Goal: Information Seeking & Learning: Learn about a topic

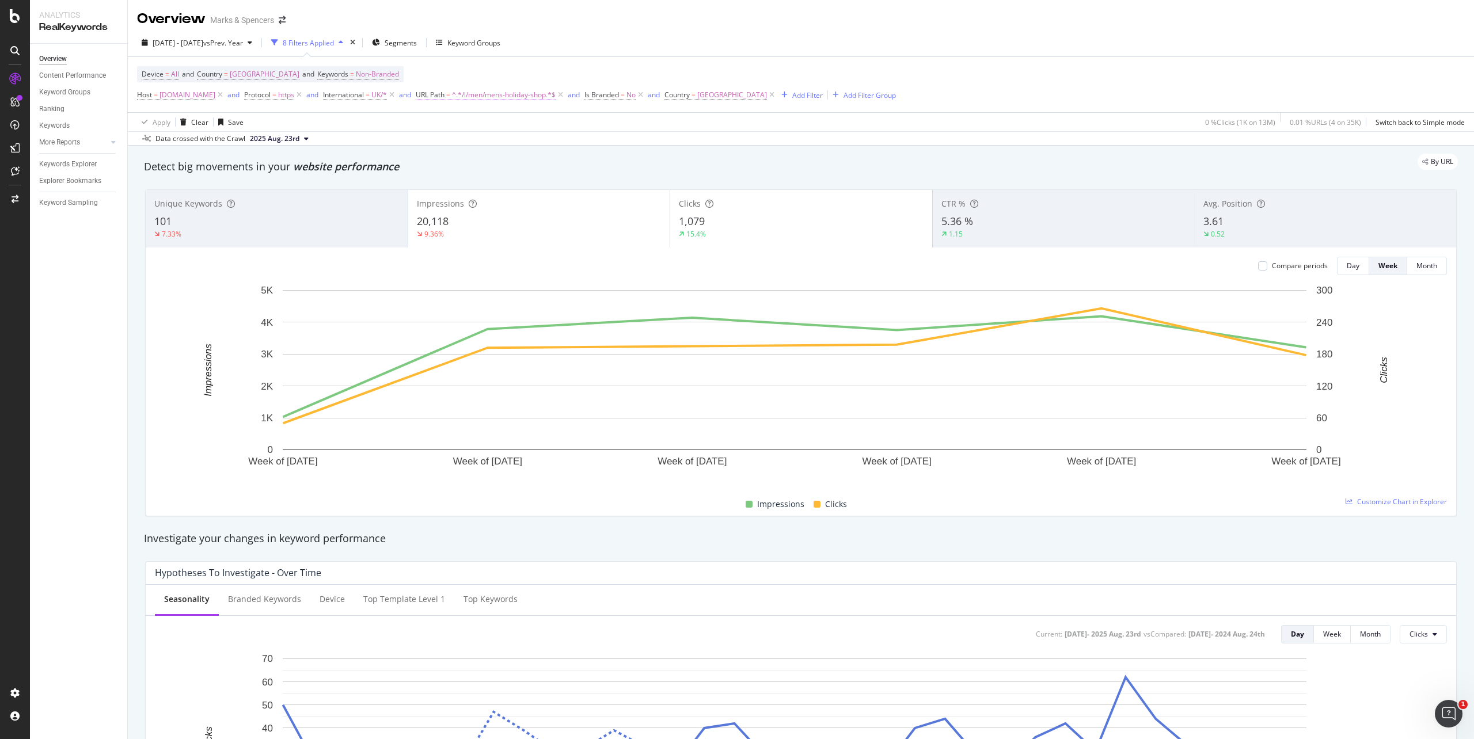
click at [555, 97] on span "^.*/l/men/mens-holiday-shop.*$" at bounding box center [504, 95] width 104 height 16
click at [536, 139] on input "/l/men/mens-holiday-shop" at bounding box center [518, 144] width 109 height 18
paste input "[URL][DOMAIN_NAME]"
click at [489, 146] on input "[URL][DOMAIN_NAME]" at bounding box center [518, 144] width 109 height 18
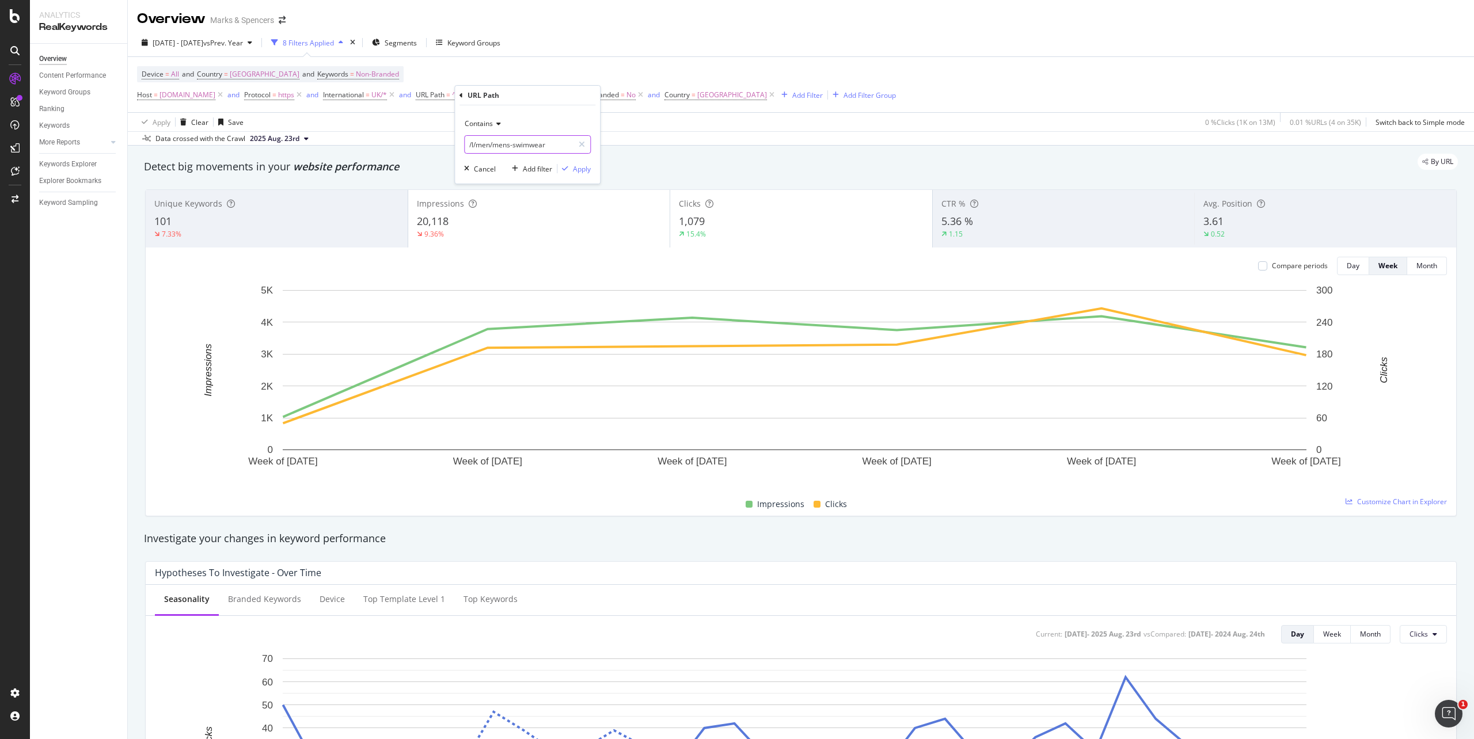
scroll to position [0, 0]
type input "/l/men/mens-swimwear"
click at [585, 171] on div "Apply" at bounding box center [582, 169] width 18 height 10
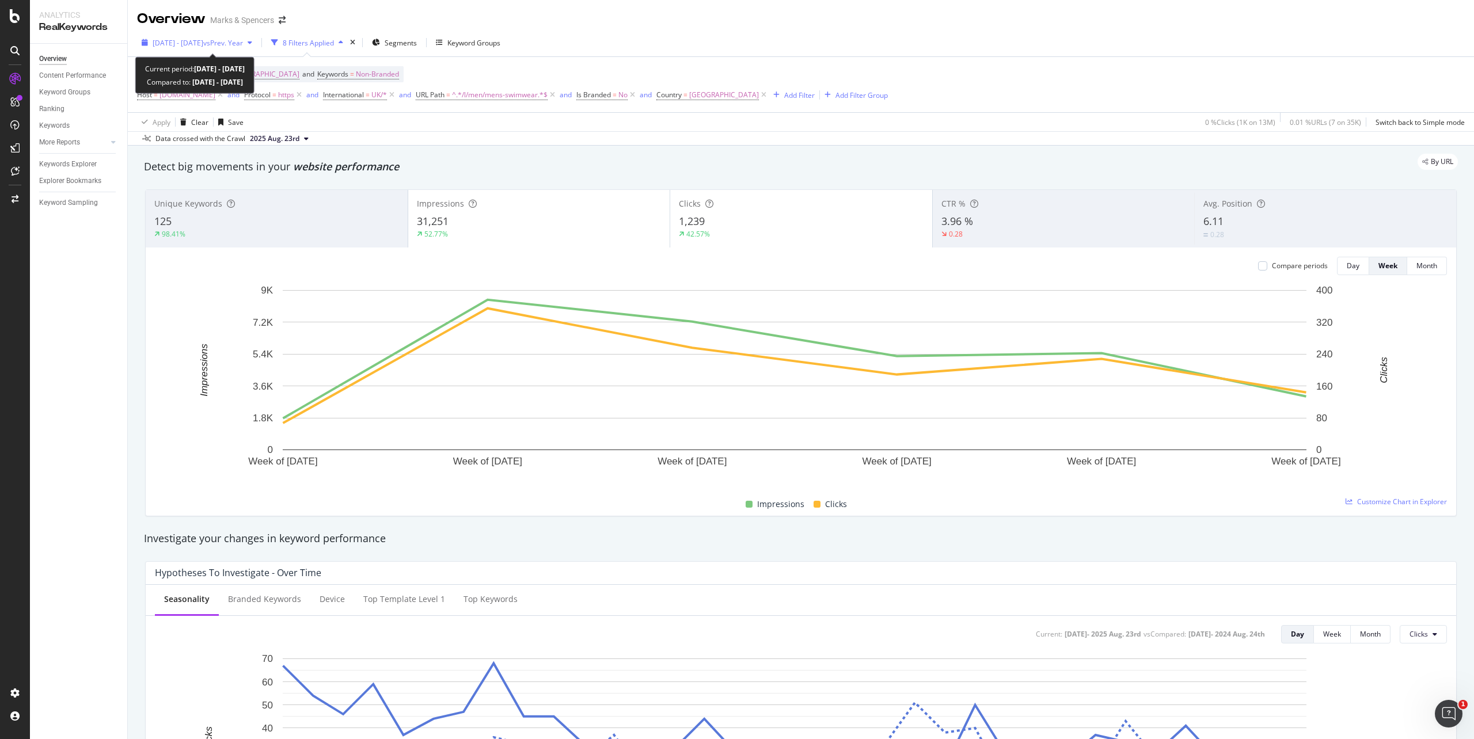
click at [146, 51] on div "[DATE] - [DATE] vs Prev. Year" at bounding box center [197, 42] width 120 height 17
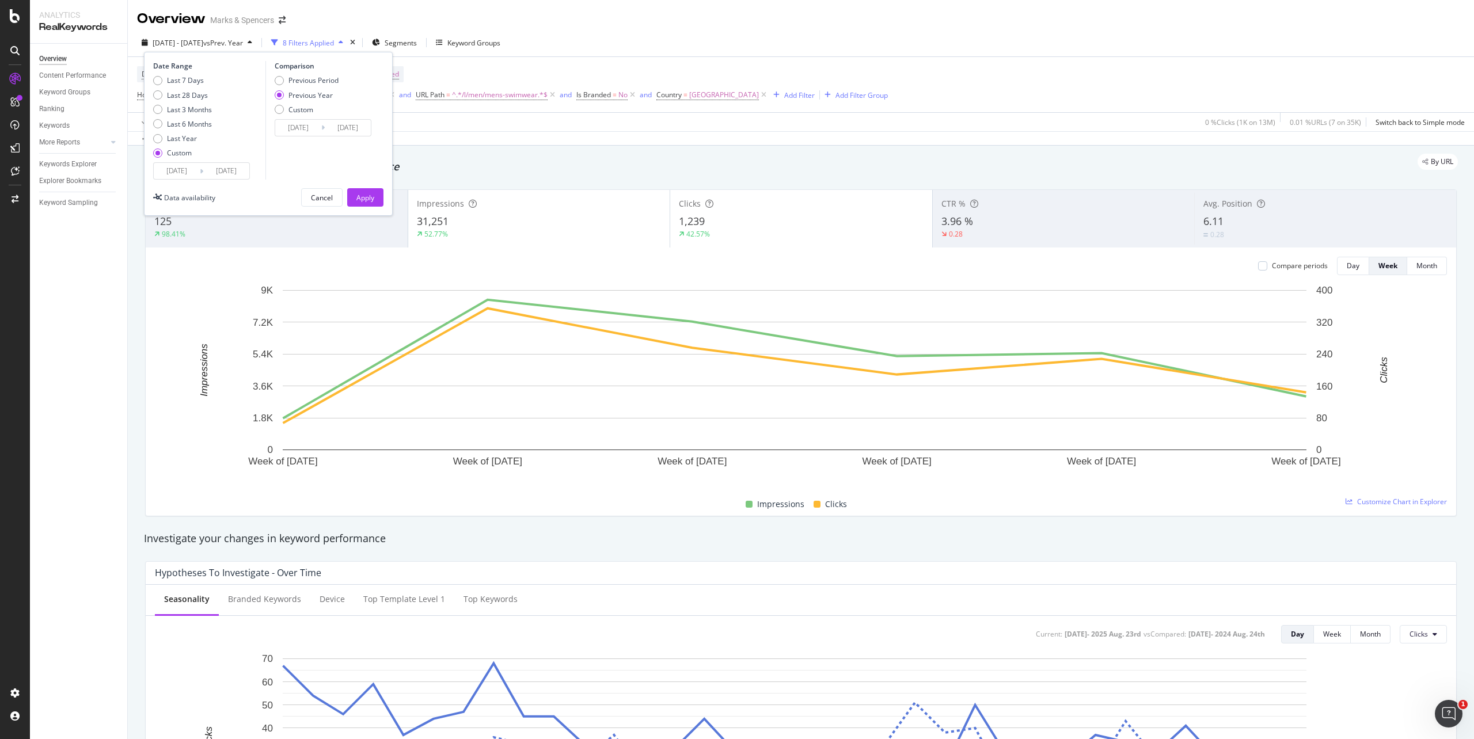
click at [196, 165] on input "[DATE]" at bounding box center [177, 171] width 46 height 16
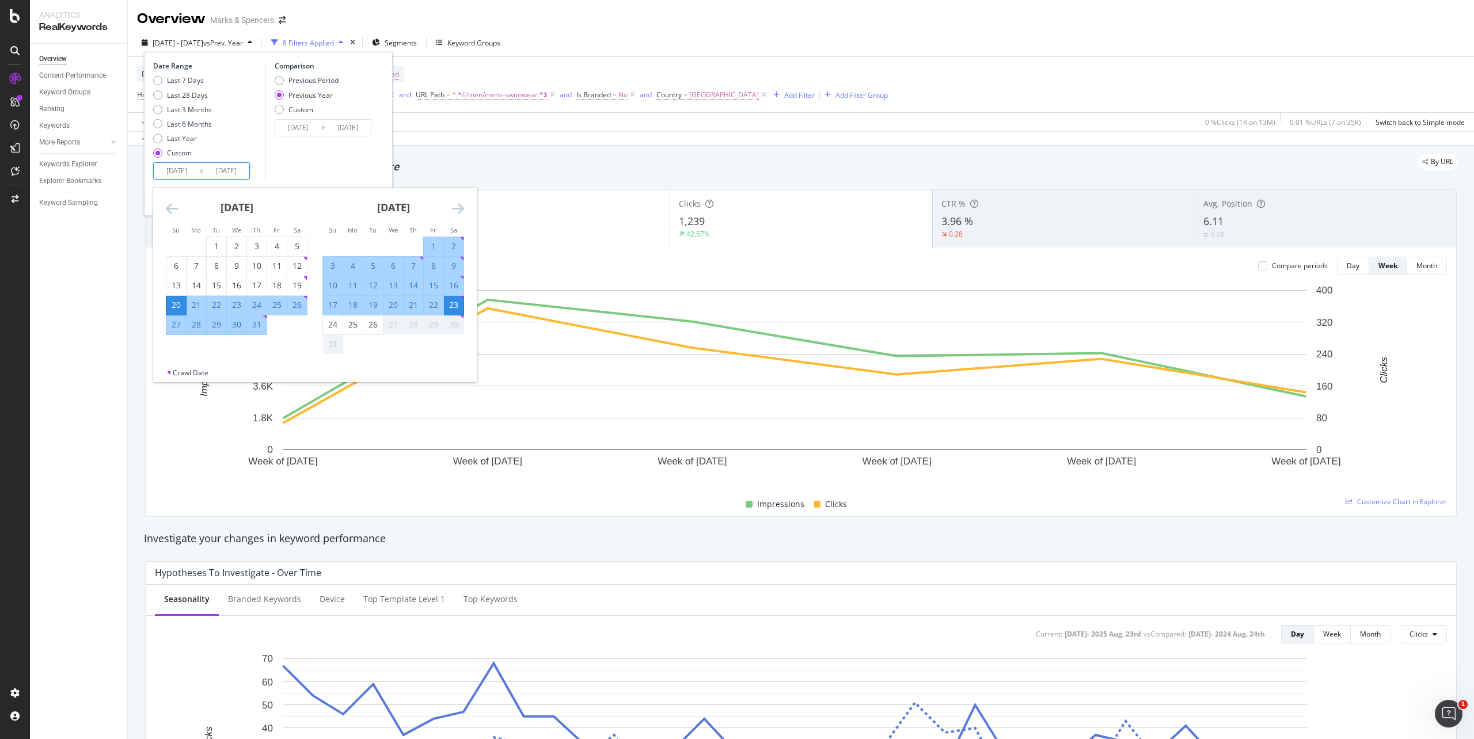
click at [330, 306] on div "17" at bounding box center [333, 305] width 20 height 12
type input "[DATE]"
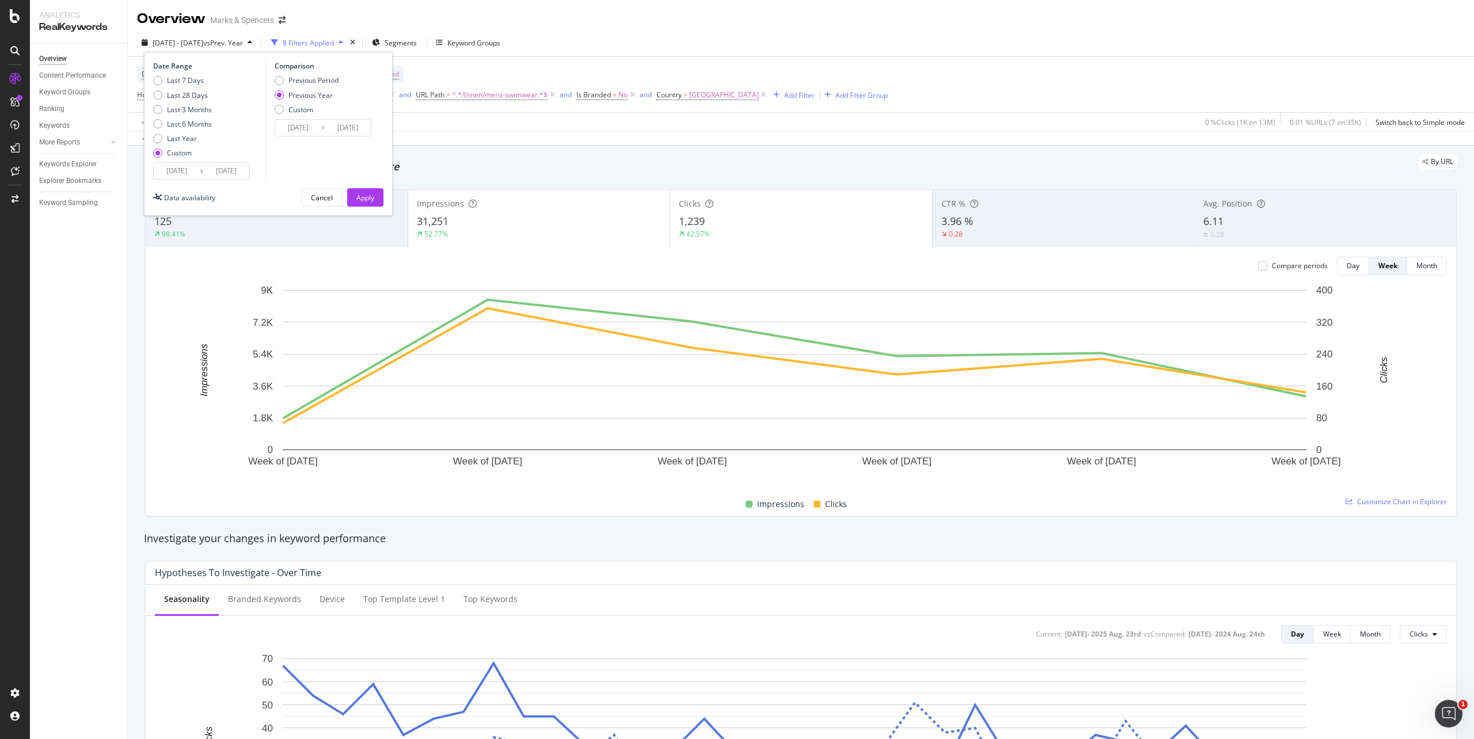
click at [325, 161] on div "Comparison Previous Period Previous Year Custom 2024/08/18 Navigate forward to …" at bounding box center [319, 120] width 109 height 119
click at [359, 199] on div "Apply" at bounding box center [365, 198] width 18 height 10
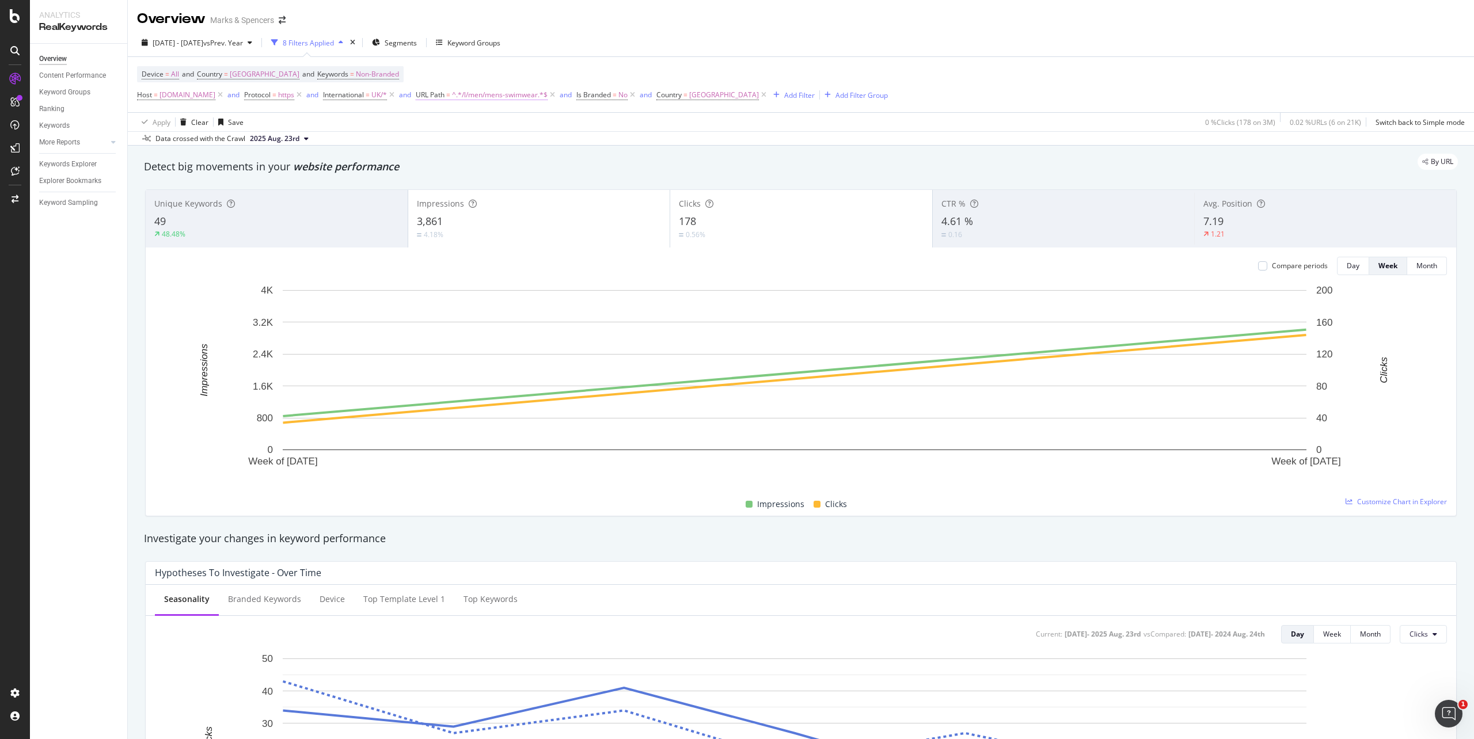
click at [547, 100] on span "^.*/l/men/mens-swimwear.*$" at bounding box center [500, 95] width 96 height 16
click at [508, 146] on input "/l/men/mens-swimwear" at bounding box center [518, 144] width 109 height 18
paste input "linen-shop"
type input "/l/men/mens-linen-shop"
click at [576, 168] on div "Apply" at bounding box center [582, 169] width 18 height 10
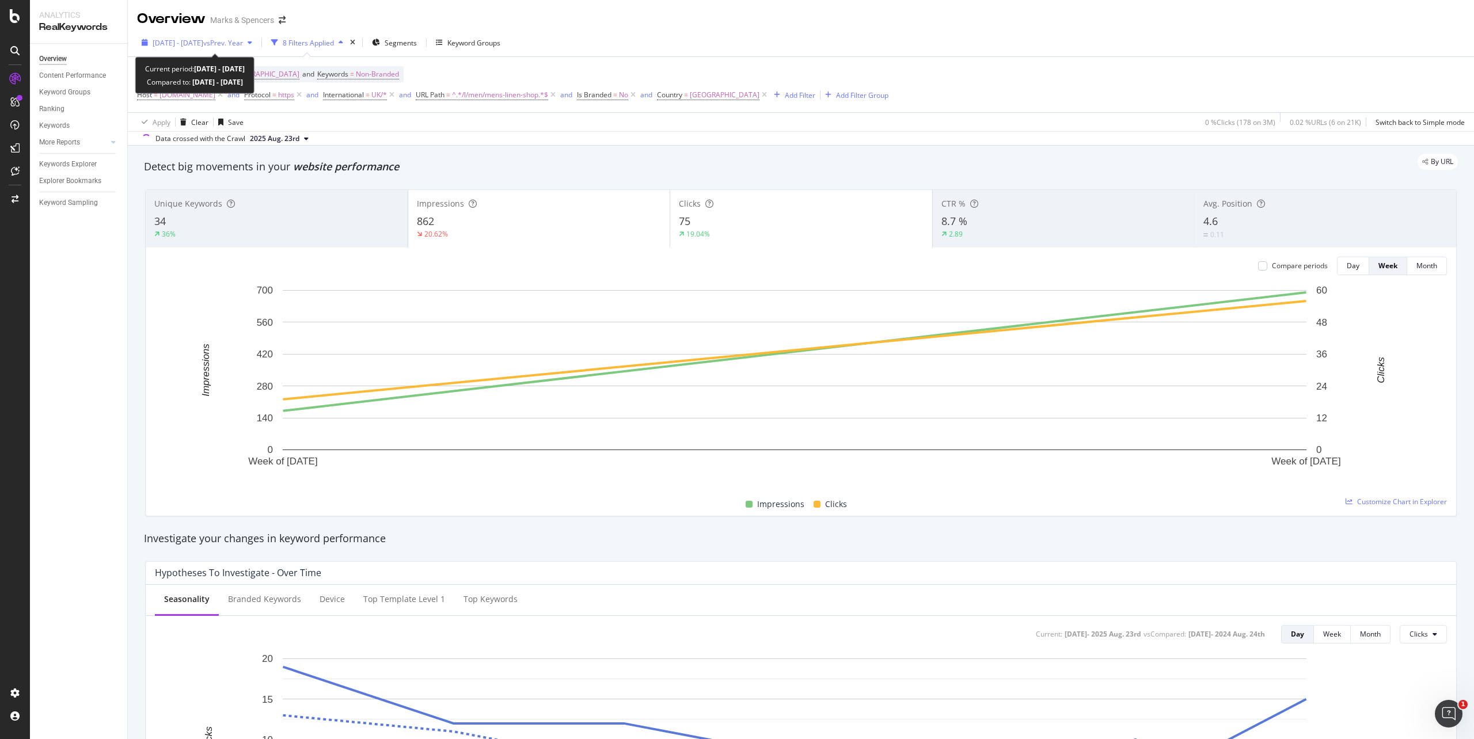
click at [203, 44] on span "[DATE] - [DATE]" at bounding box center [178, 43] width 51 height 10
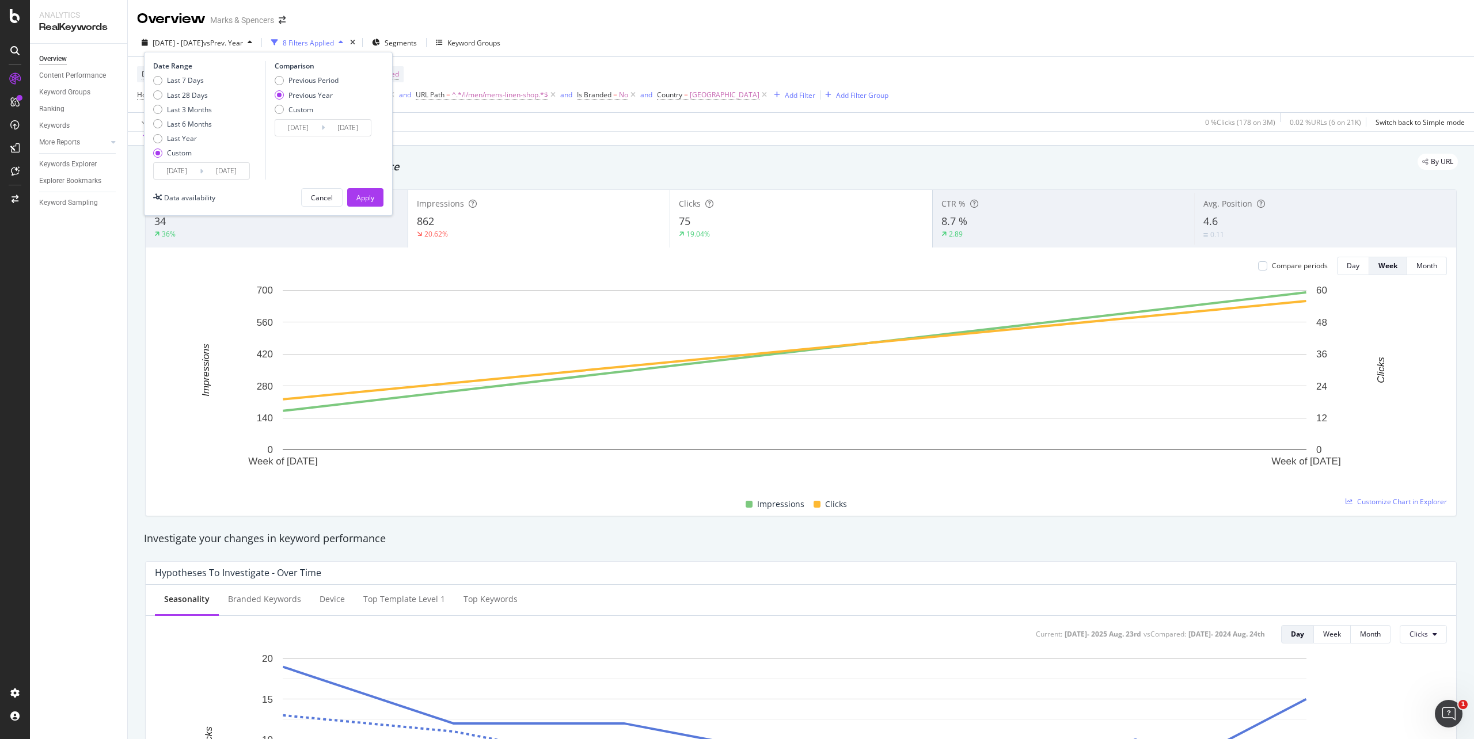
click at [173, 168] on input "[DATE]" at bounding box center [177, 171] width 46 height 16
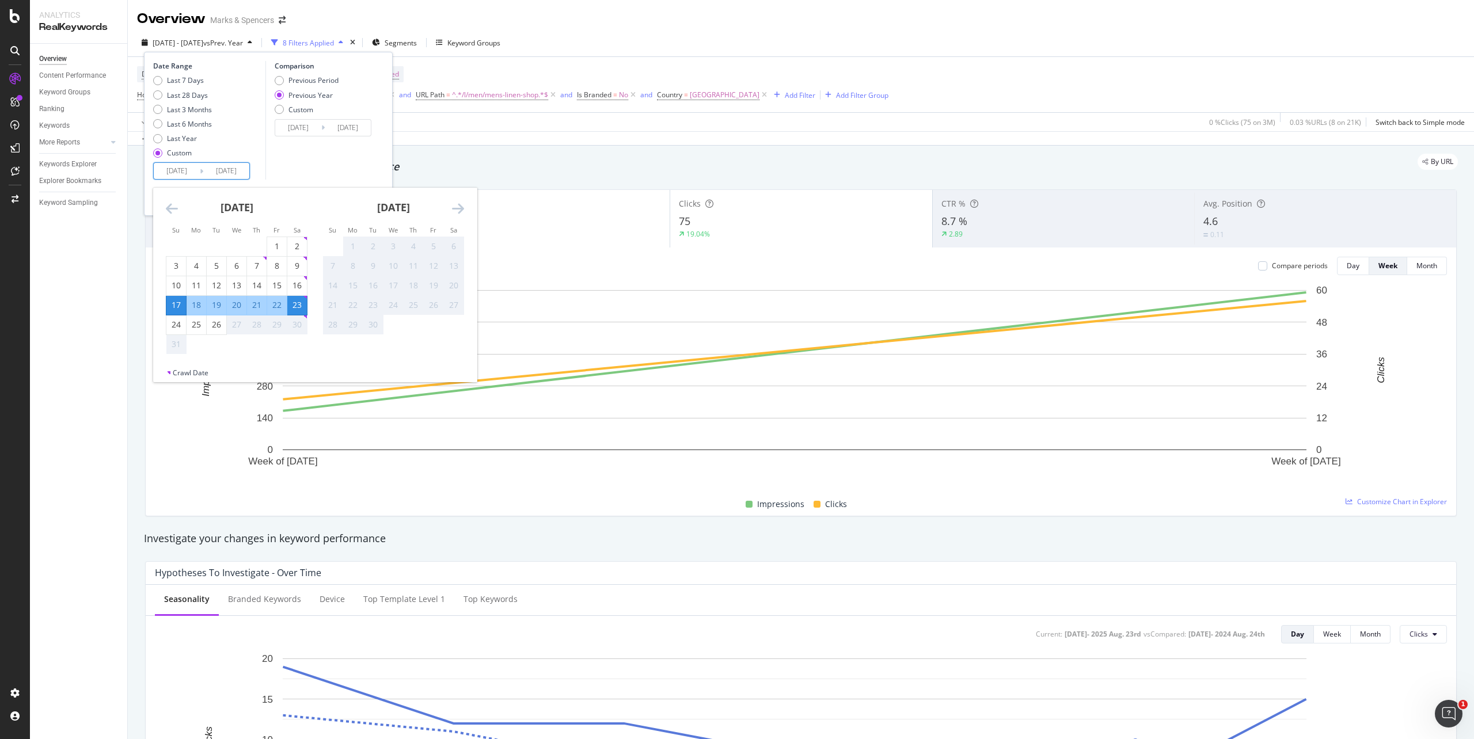
click at [168, 175] on input "[DATE]" at bounding box center [177, 171] width 46 height 16
click at [171, 205] on icon "Move backward to switch to the previous month." at bounding box center [172, 208] width 12 height 14
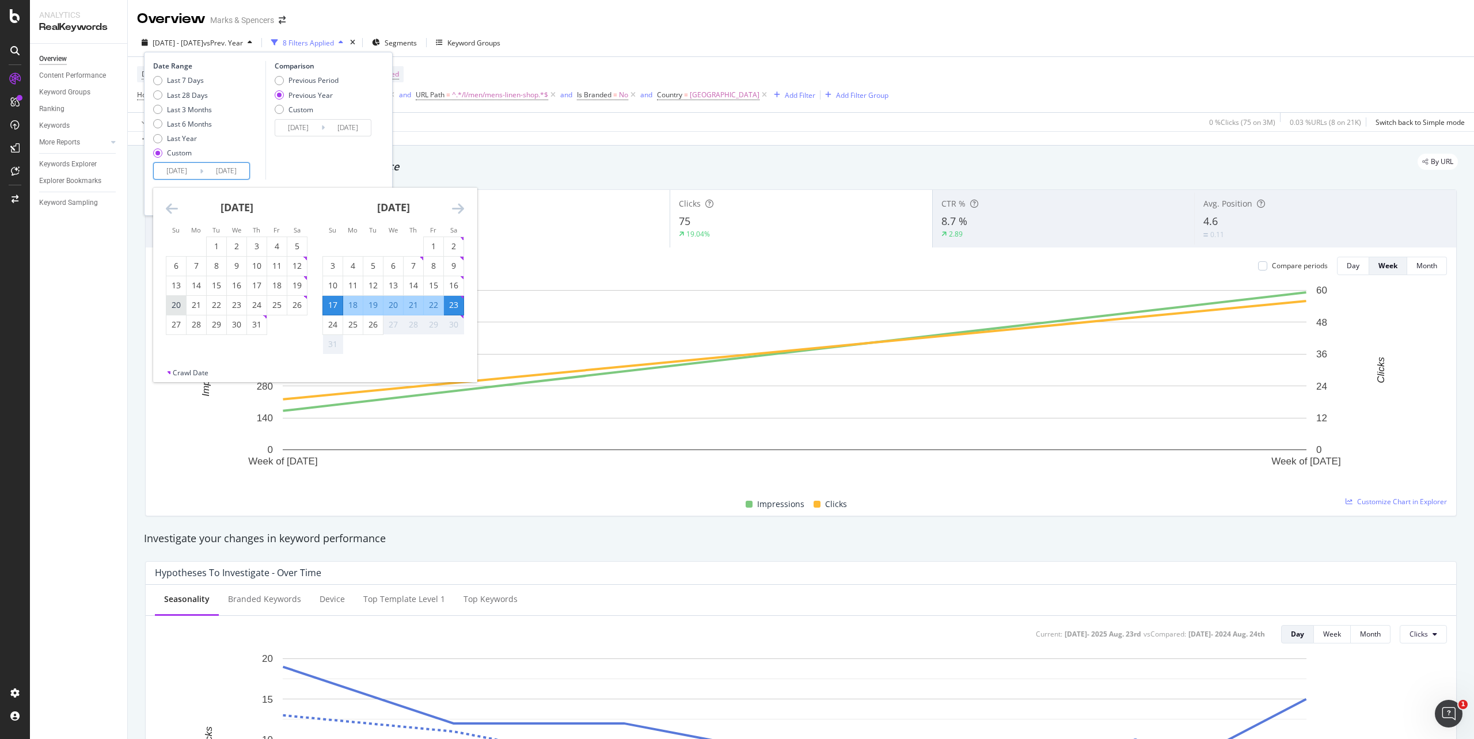
click at [185, 300] on div "20" at bounding box center [176, 305] width 20 height 12
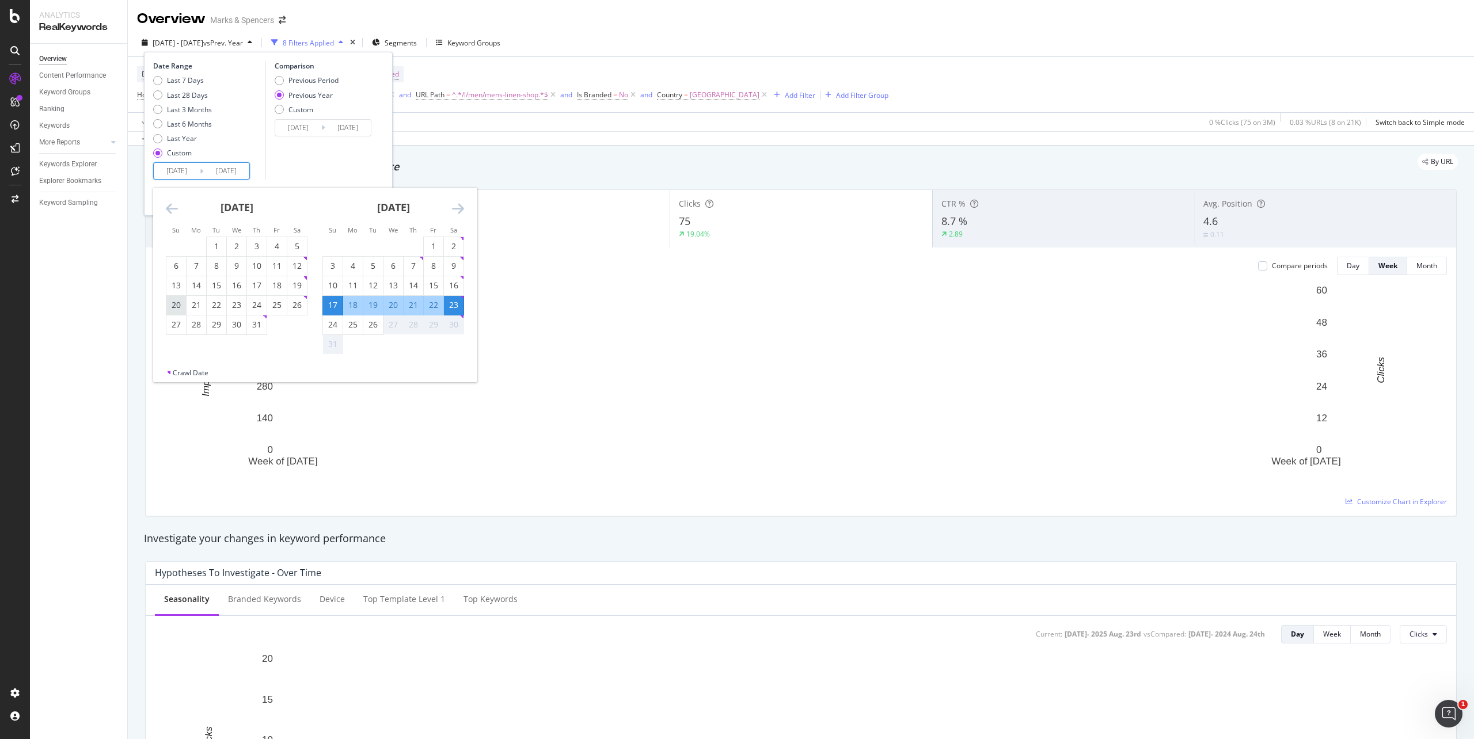
type input "[DATE]"
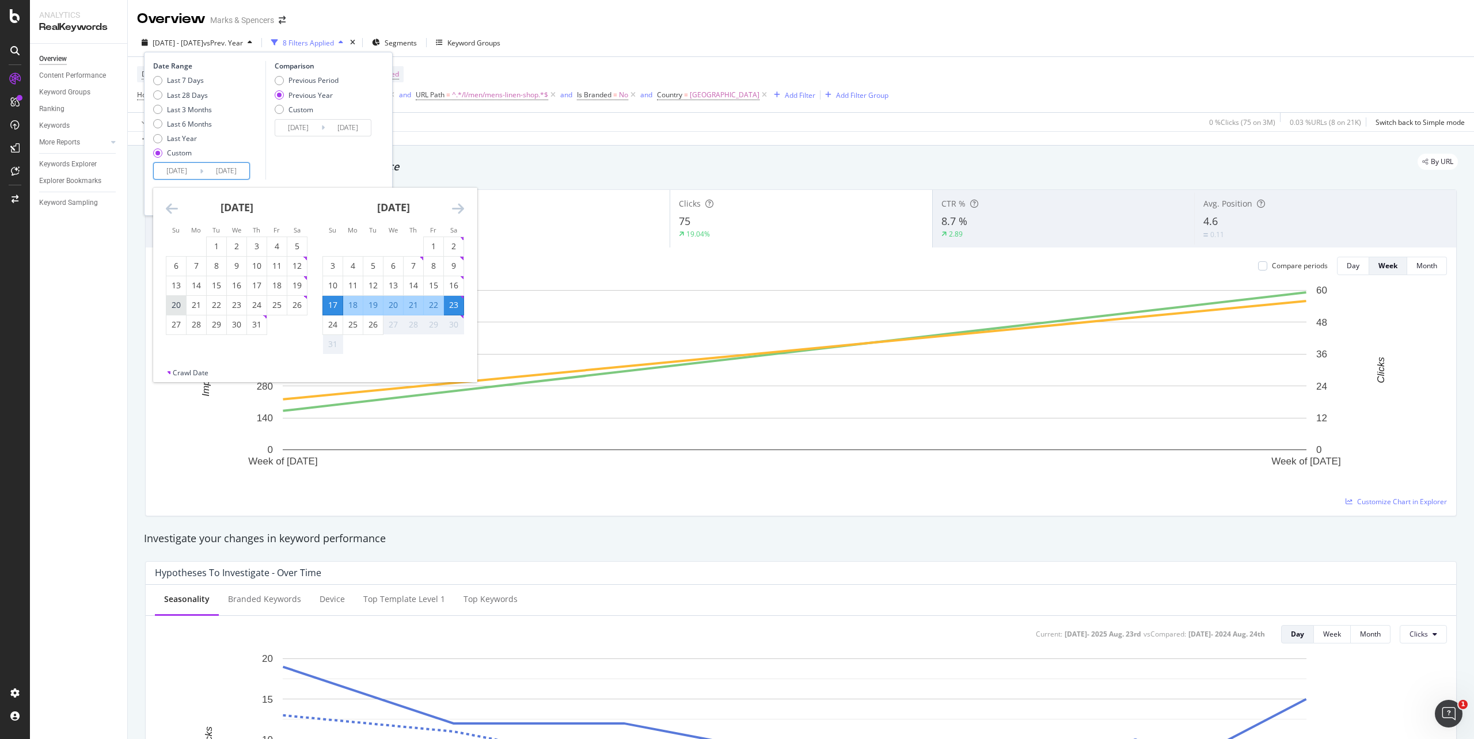
type input "[DATE]"
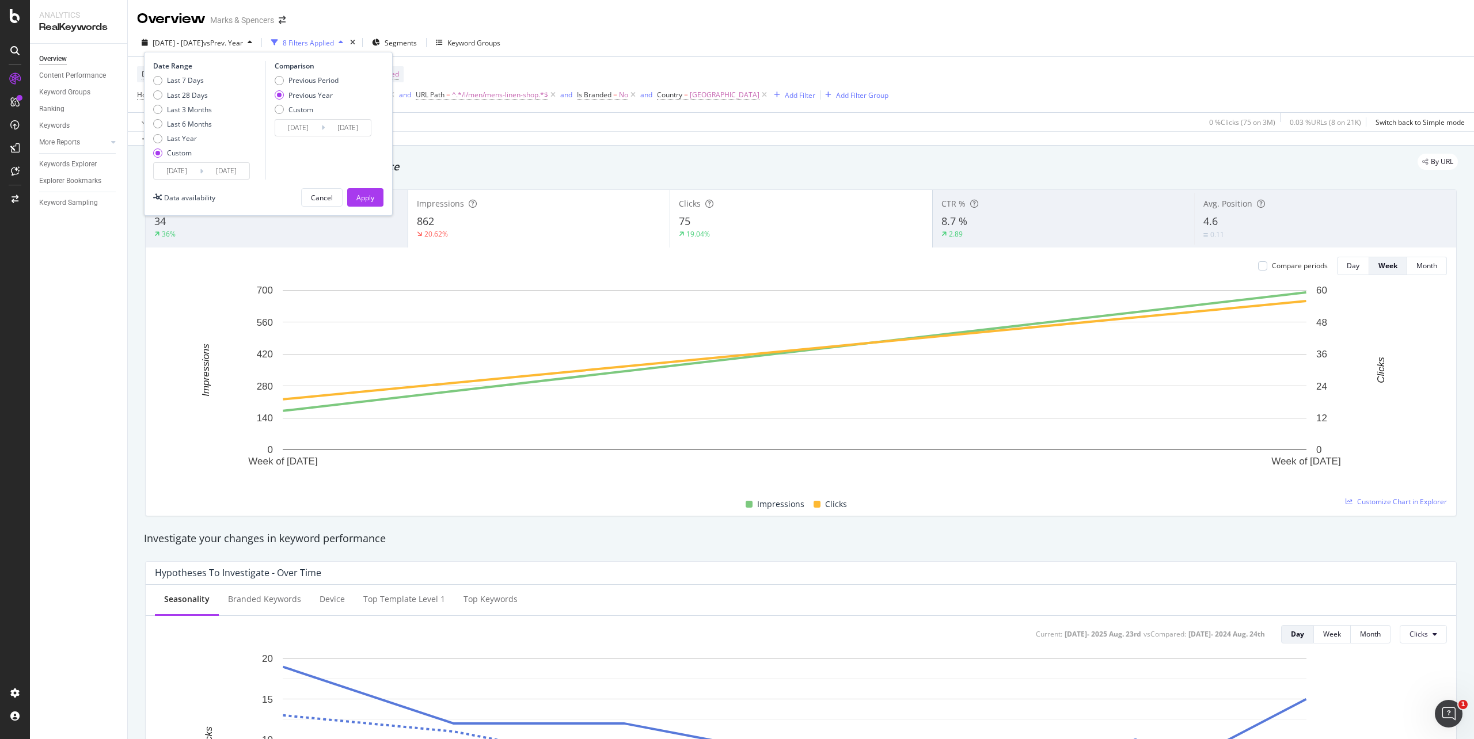
click at [362, 150] on div "Comparison Previous Period Previous Year Custom 2024/07/21 Navigate forward to …" at bounding box center [319, 120] width 109 height 119
click at [363, 199] on div "Apply" at bounding box center [365, 198] width 18 height 10
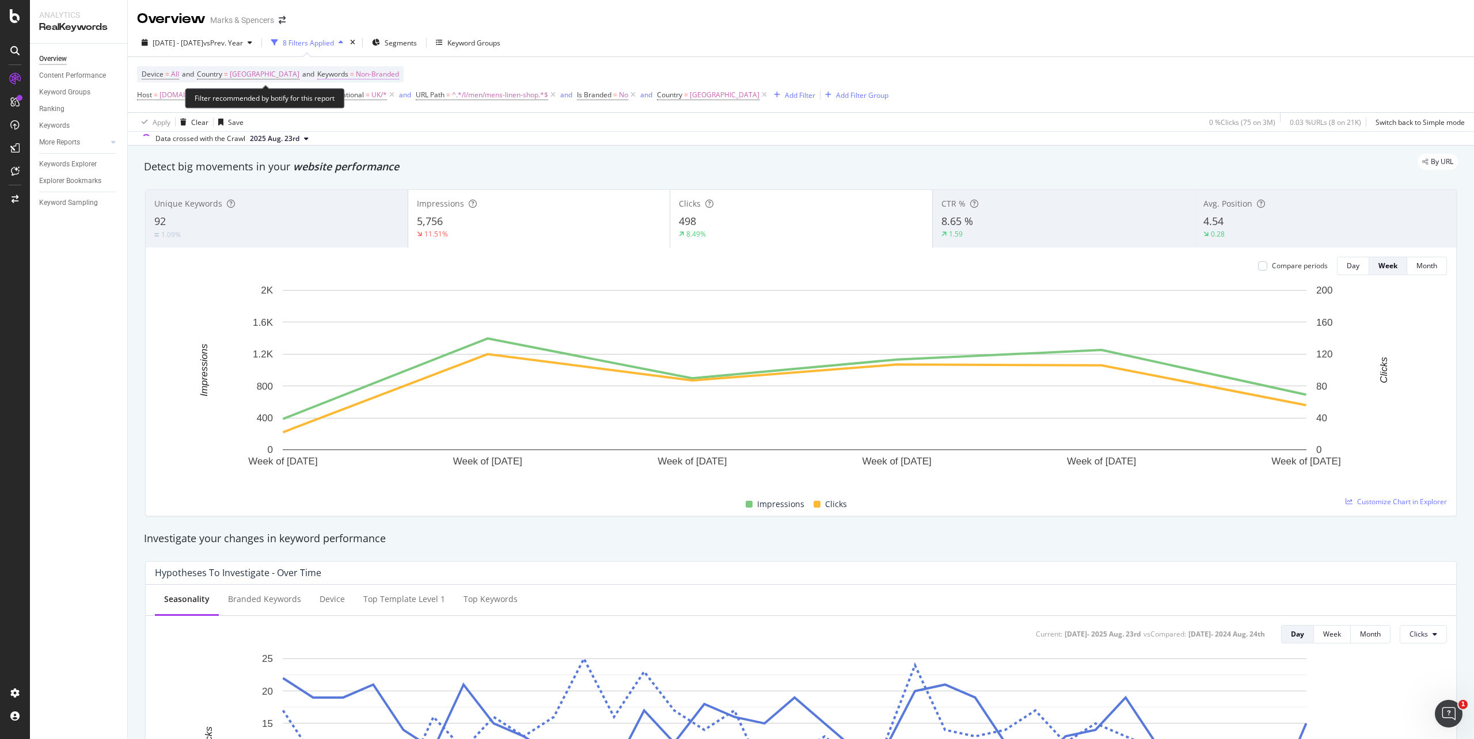
click at [376, 77] on span "Non-Branded" at bounding box center [377, 74] width 43 height 16
click at [357, 106] on span "Non-Branded" at bounding box center [341, 102] width 48 height 10
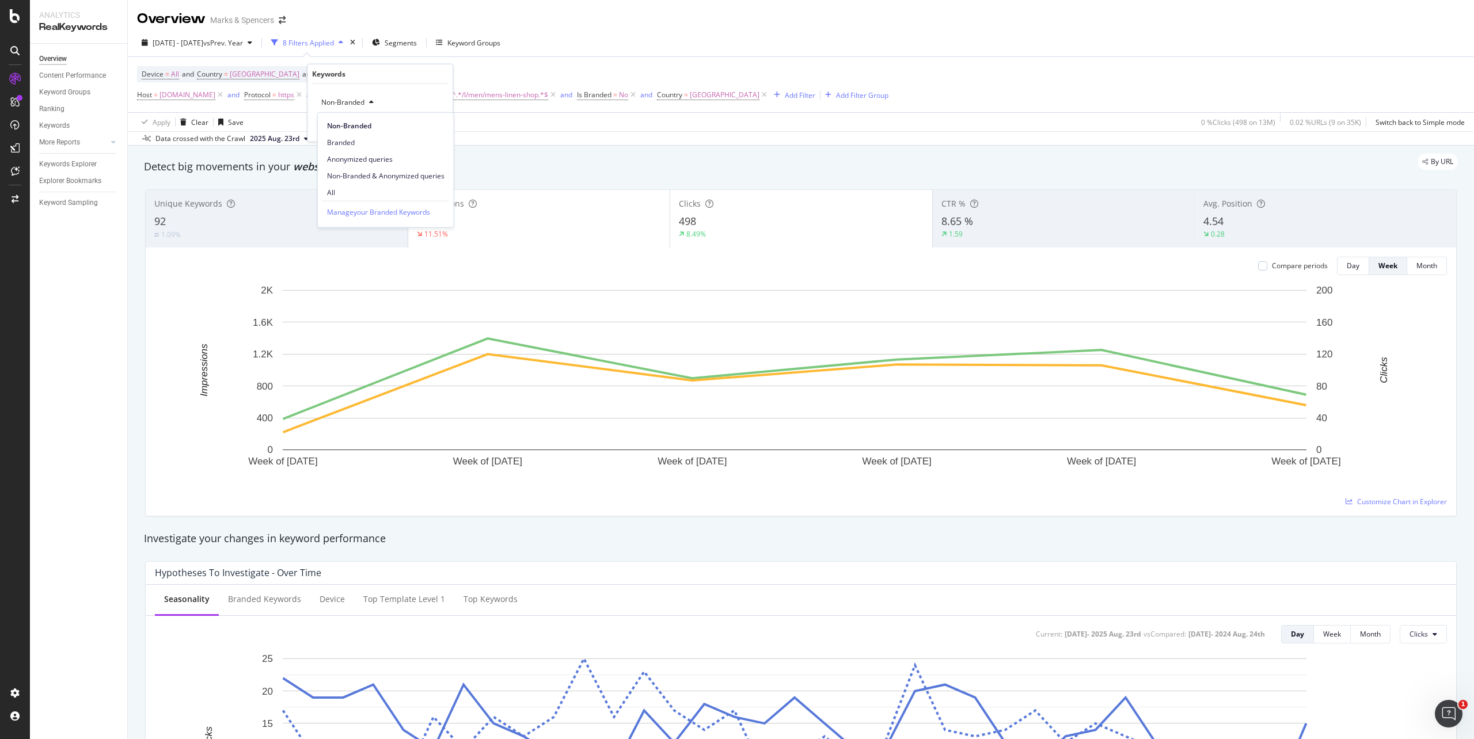
click at [355, 101] on span "Non-Branded" at bounding box center [341, 102] width 48 height 10
click at [356, 137] on span "Branded" at bounding box center [385, 142] width 117 height 10
click at [436, 127] on div "Apply" at bounding box center [434, 126] width 18 height 10
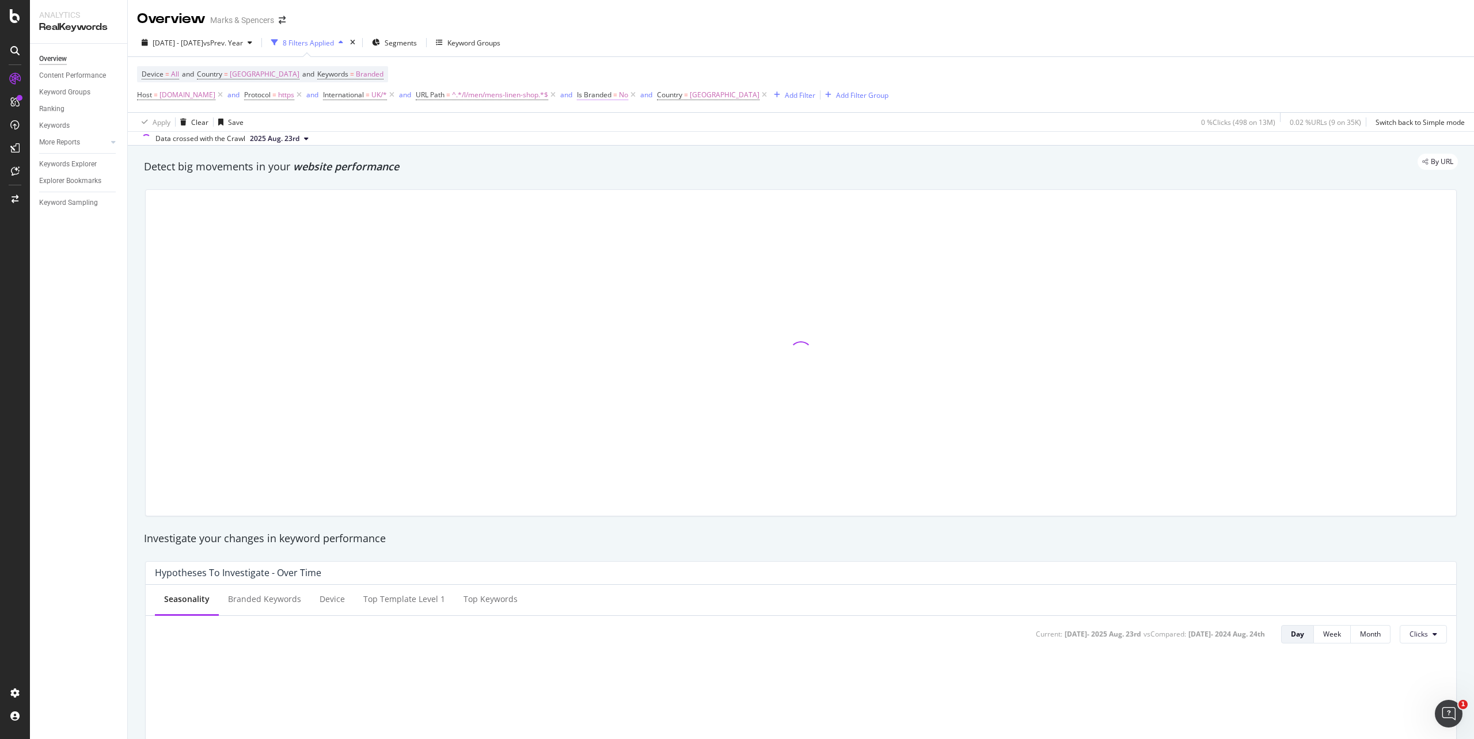
click at [628, 98] on span "No" at bounding box center [623, 95] width 9 height 16
click at [636, 125] on span "No" at bounding box center [631, 124] width 9 height 10
click at [637, 139] on div "Yes No" at bounding box center [691, 154] width 129 height 45
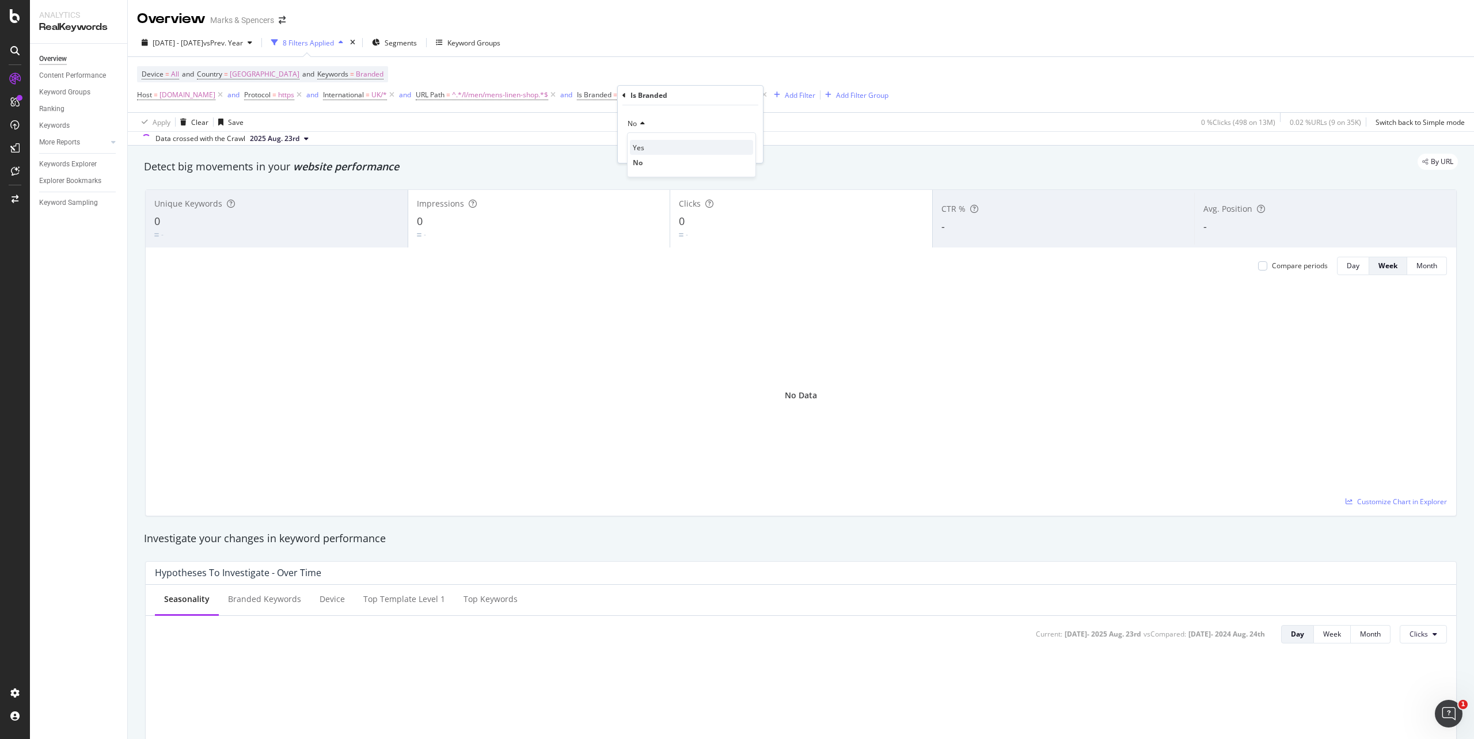
click at [638, 145] on span "Yes" at bounding box center [639, 148] width 12 height 10
click at [747, 151] on div "Apply" at bounding box center [745, 148] width 18 height 10
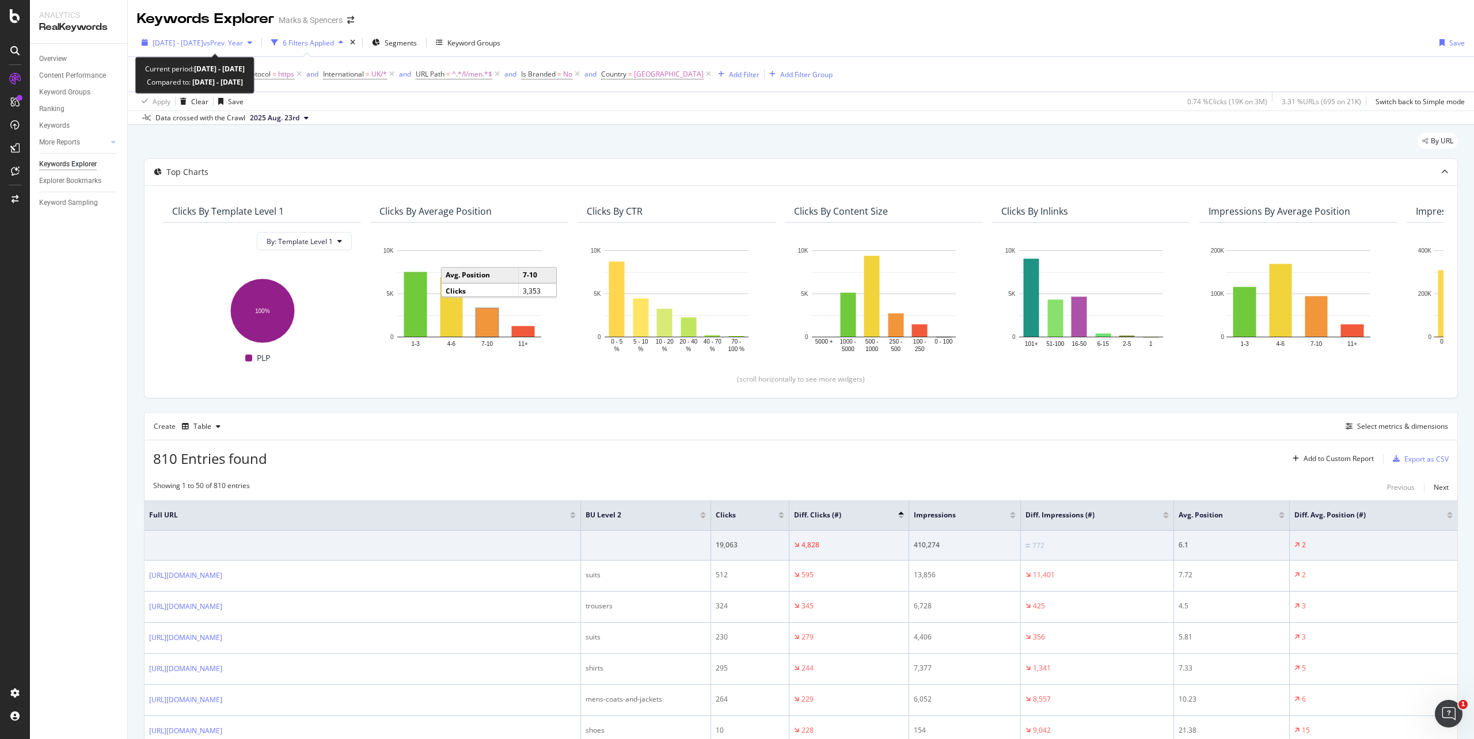
click at [143, 46] on icon "button" at bounding box center [145, 42] width 6 height 7
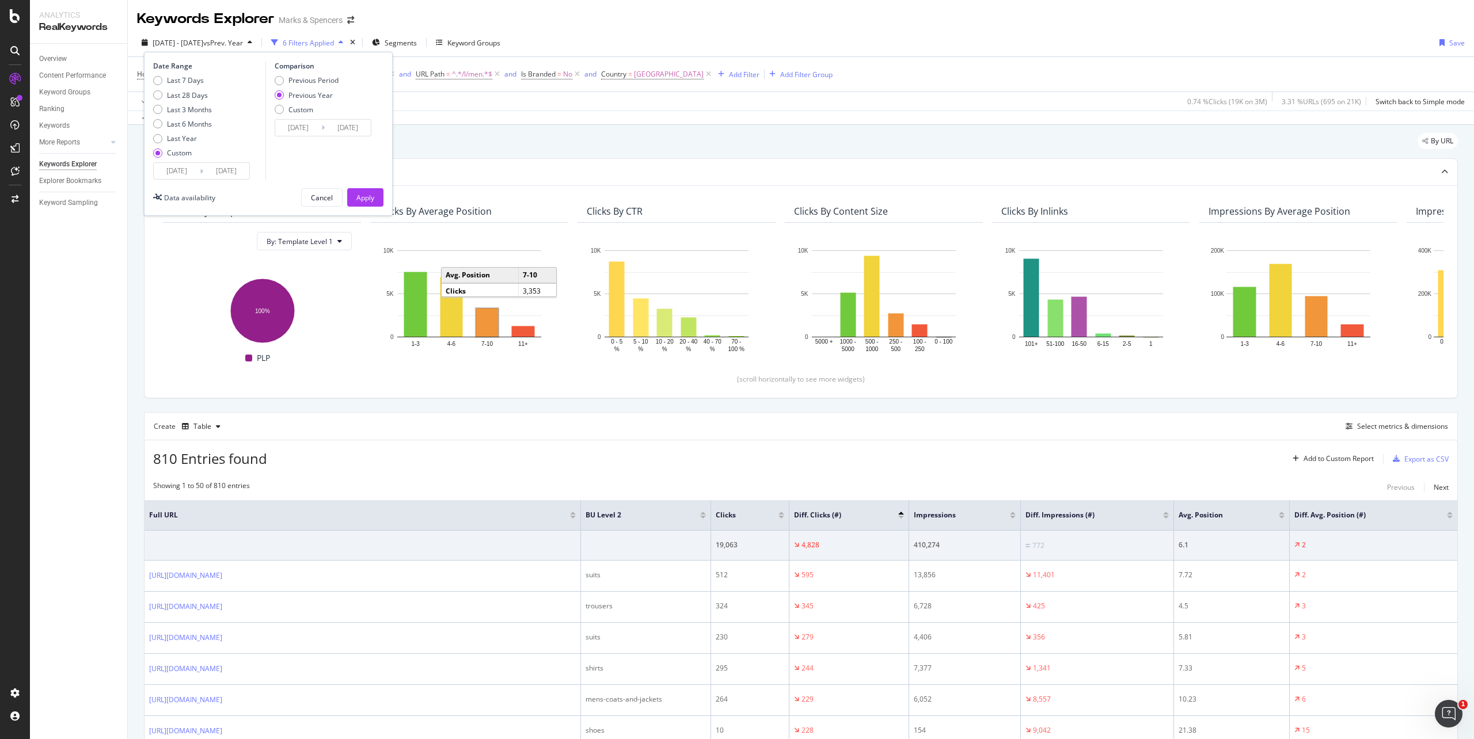
click at [545, 136] on div "By URL" at bounding box center [800, 145] width 1313 height 25
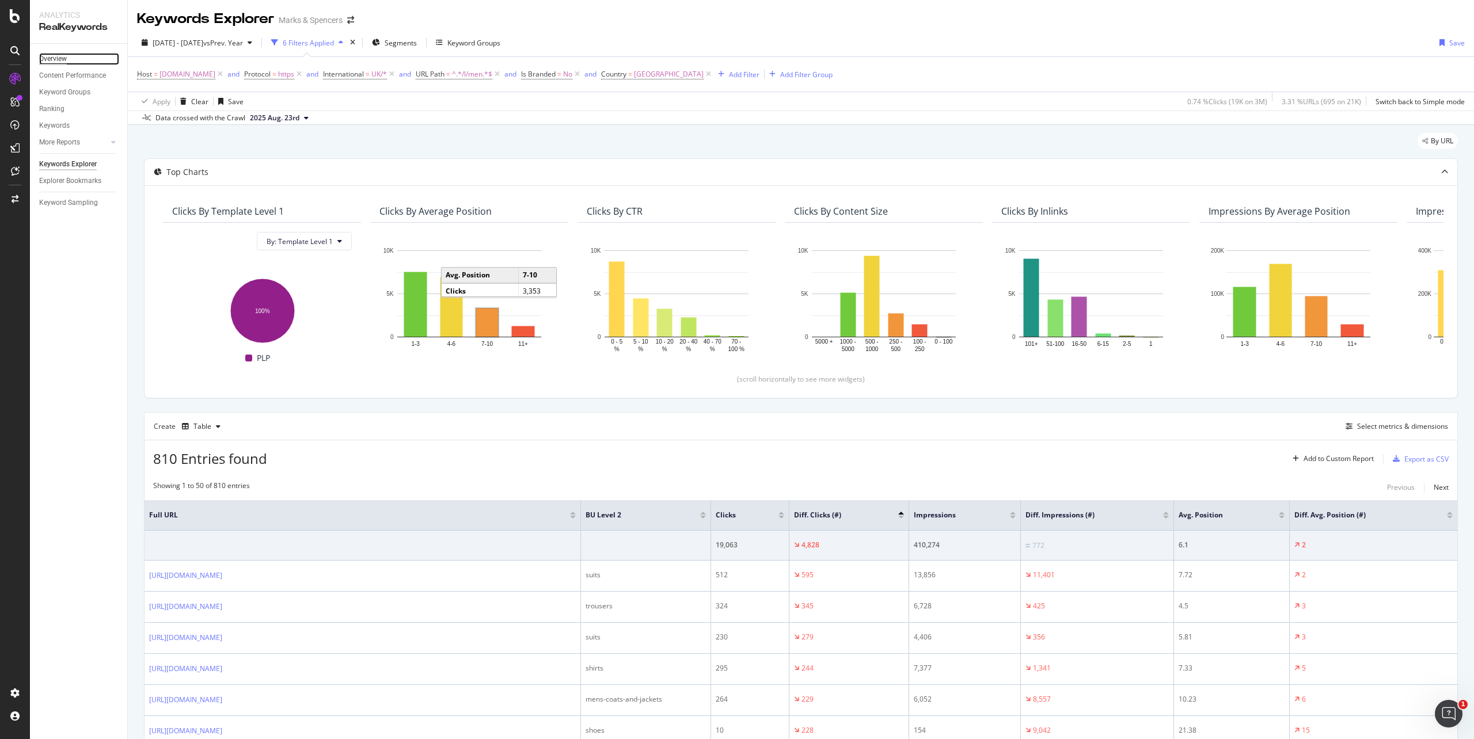
click at [62, 53] on div "Overview" at bounding box center [53, 59] width 28 height 12
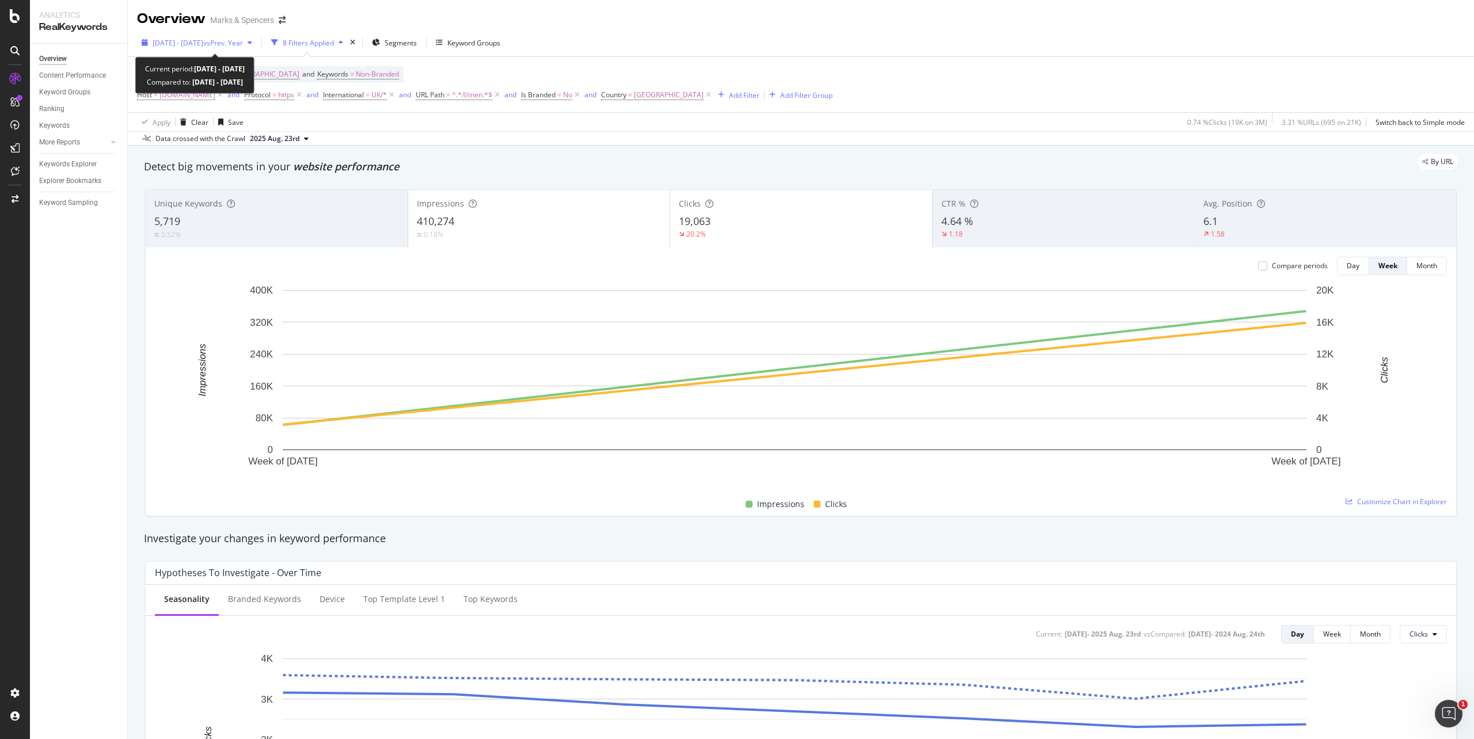
click at [143, 44] on icon "button" at bounding box center [145, 42] width 6 height 7
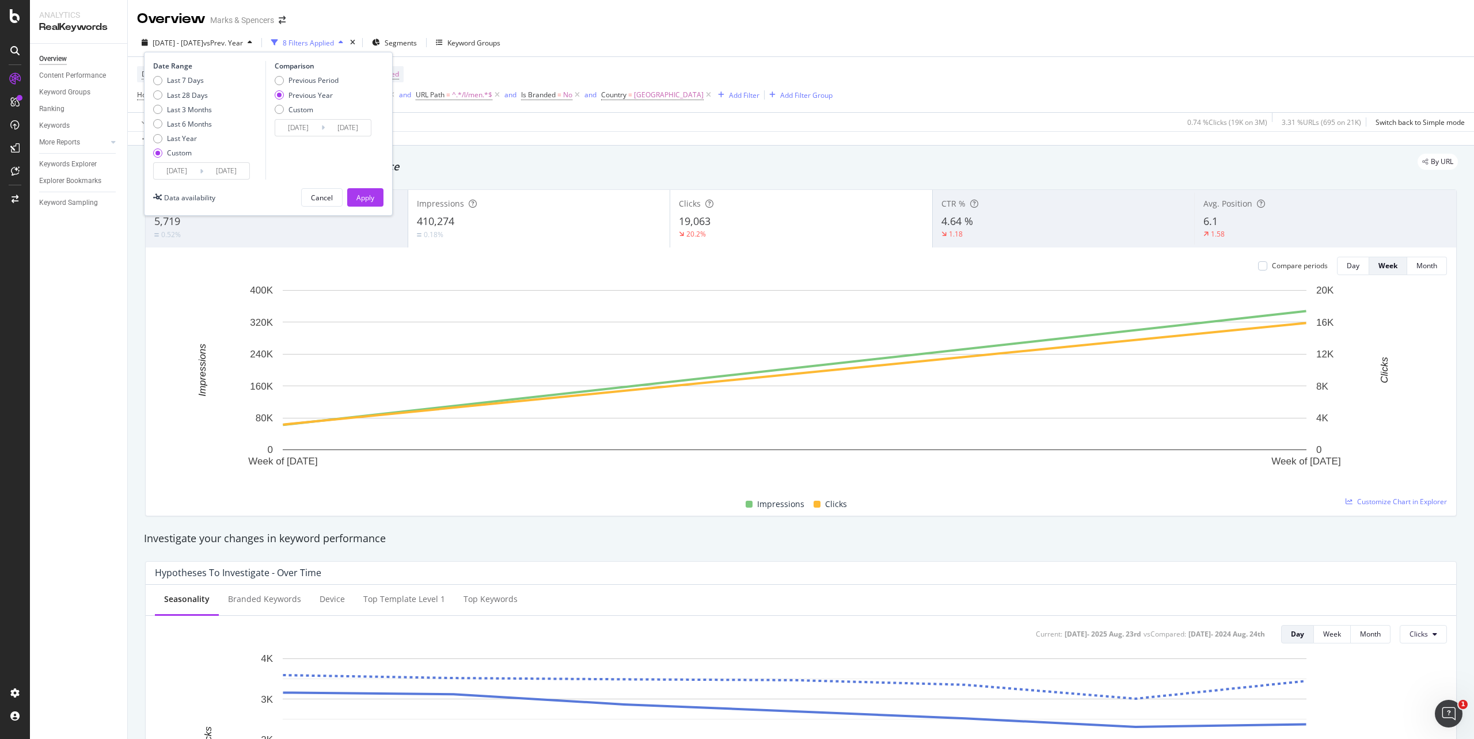
click at [170, 169] on input "[DATE]" at bounding box center [177, 171] width 46 height 16
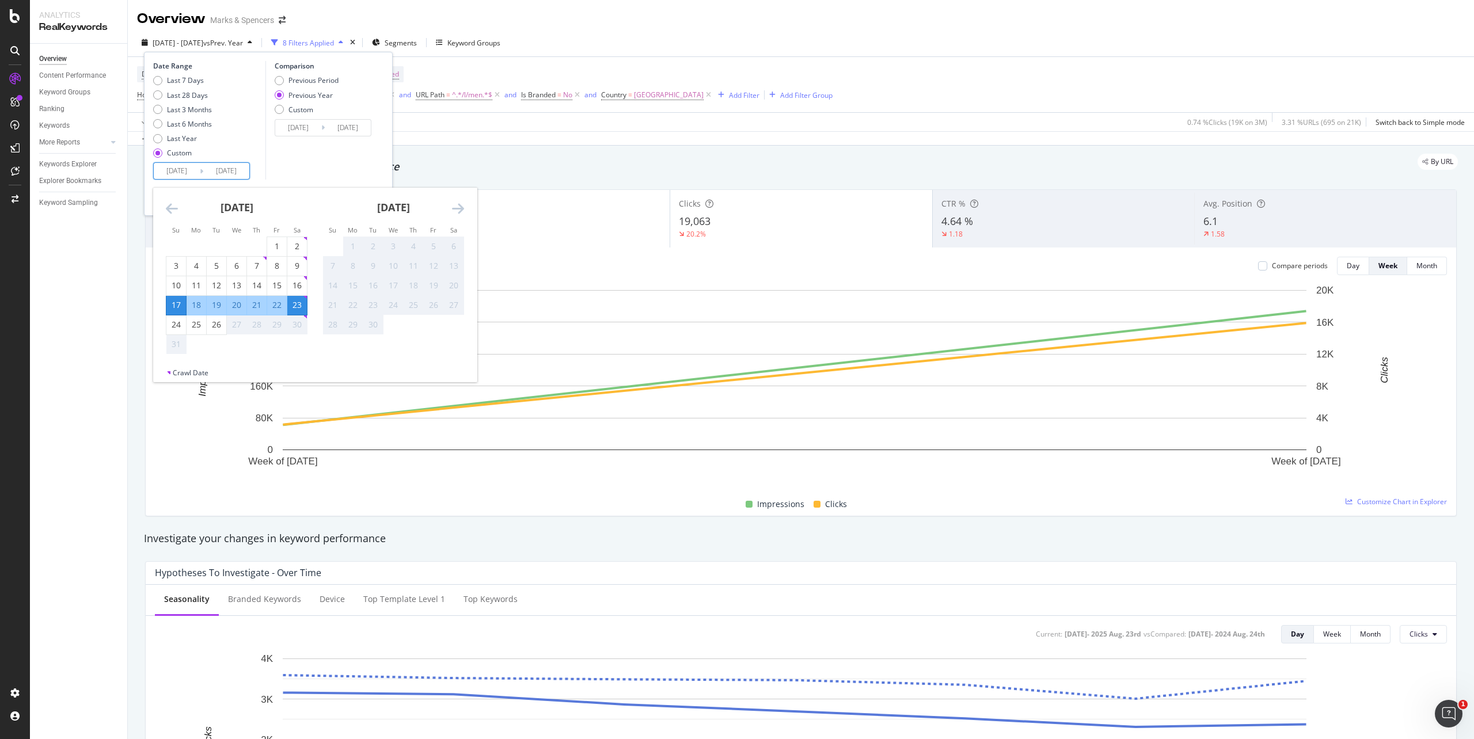
click at [174, 208] on icon "Move backward to switch to the previous month." at bounding box center [172, 208] width 12 height 14
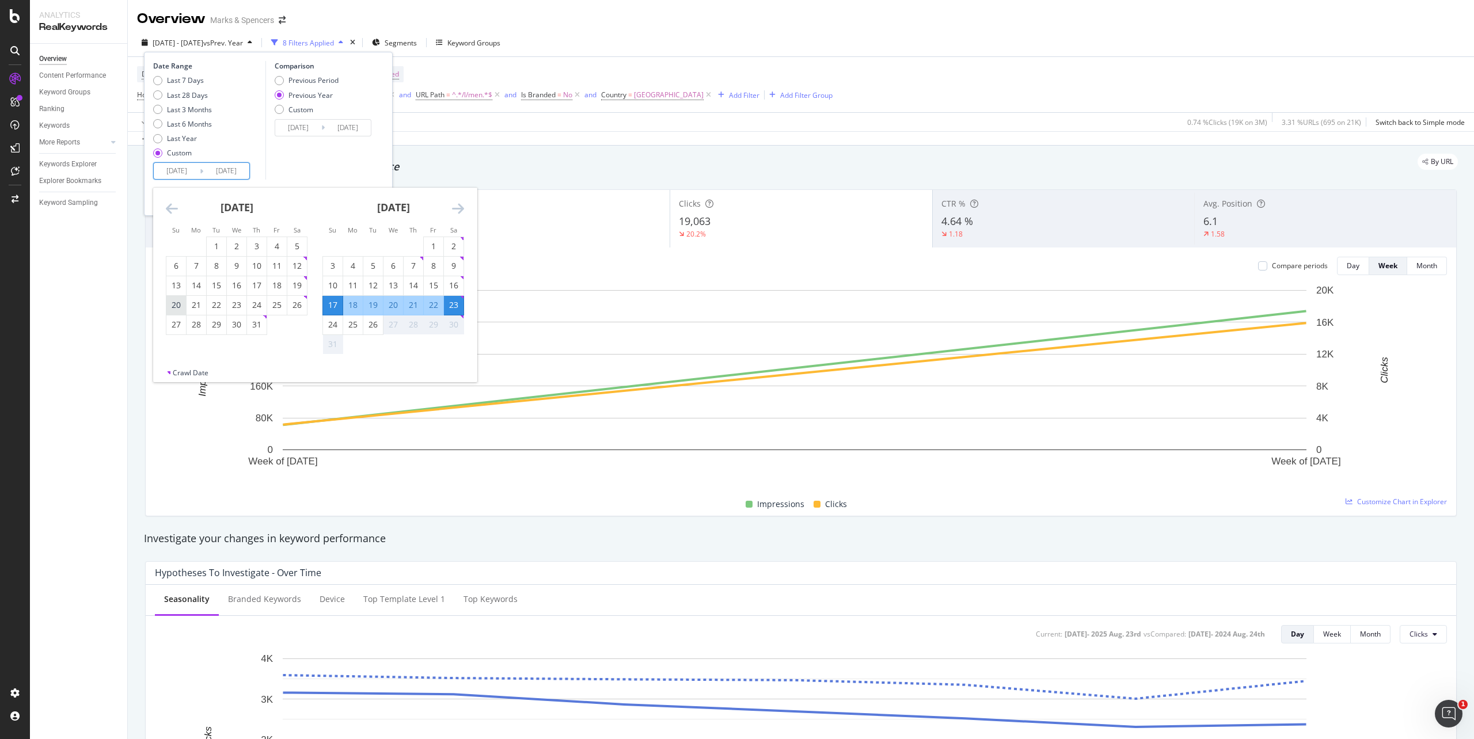
click at [176, 303] on div "20" at bounding box center [176, 305] width 20 height 12
type input "[DATE]"
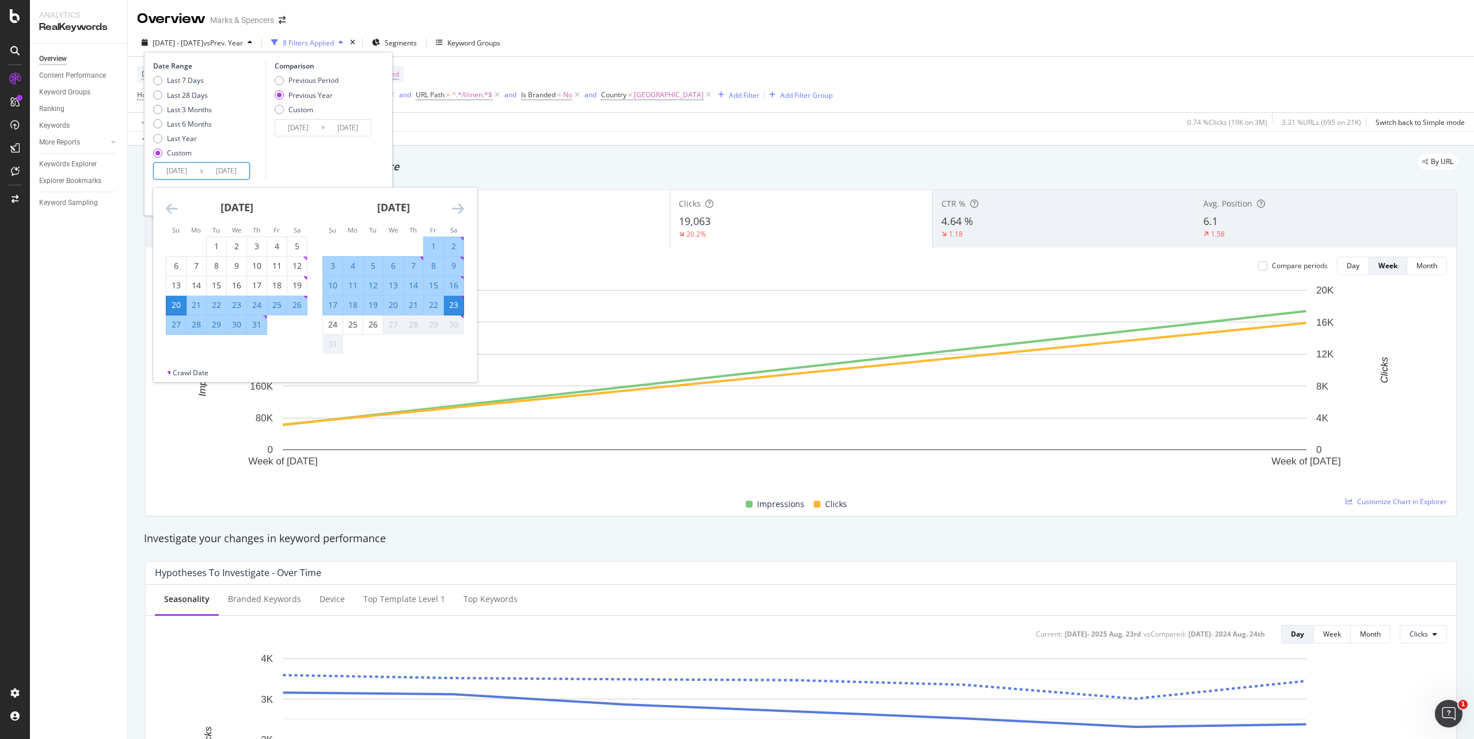
click at [458, 304] on div "23" at bounding box center [454, 305] width 20 height 12
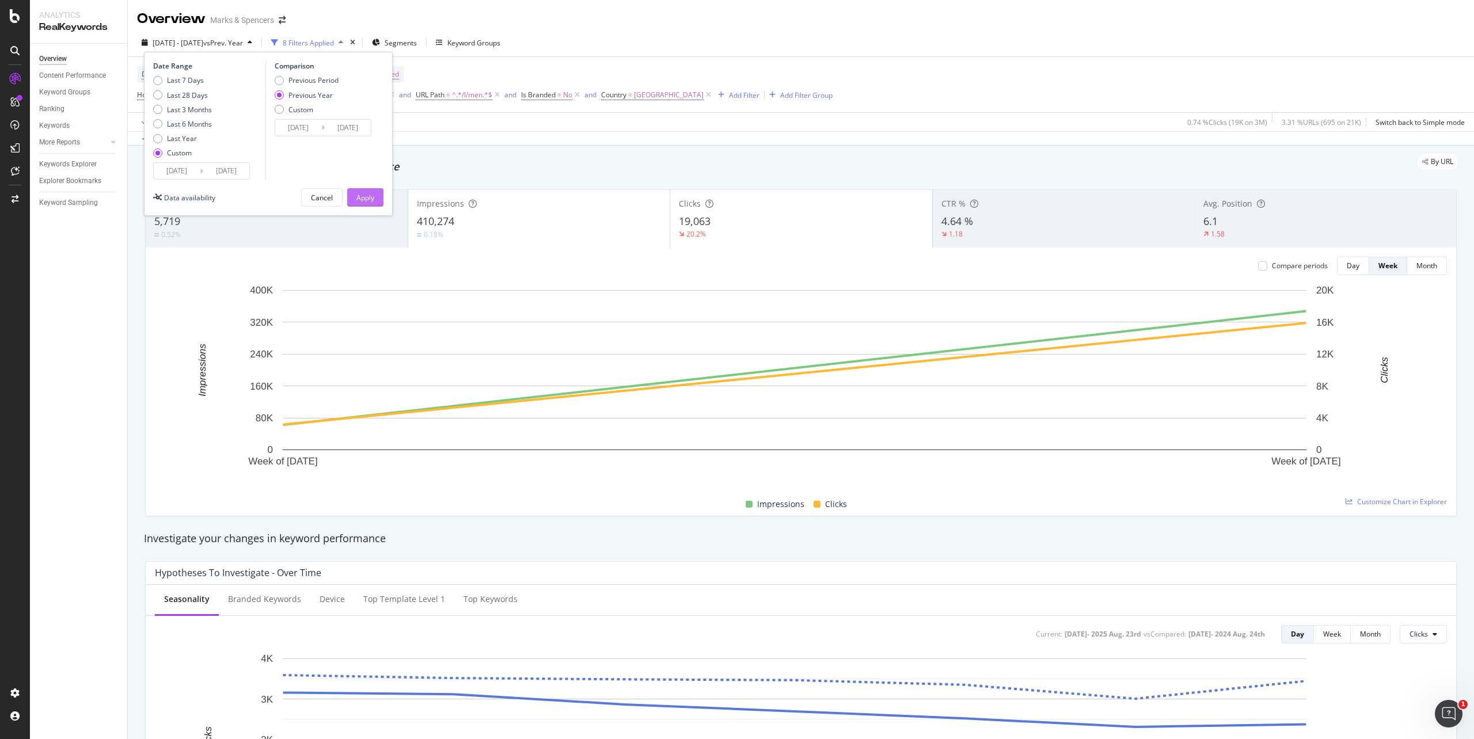
click at [360, 201] on div "Apply" at bounding box center [365, 198] width 18 height 10
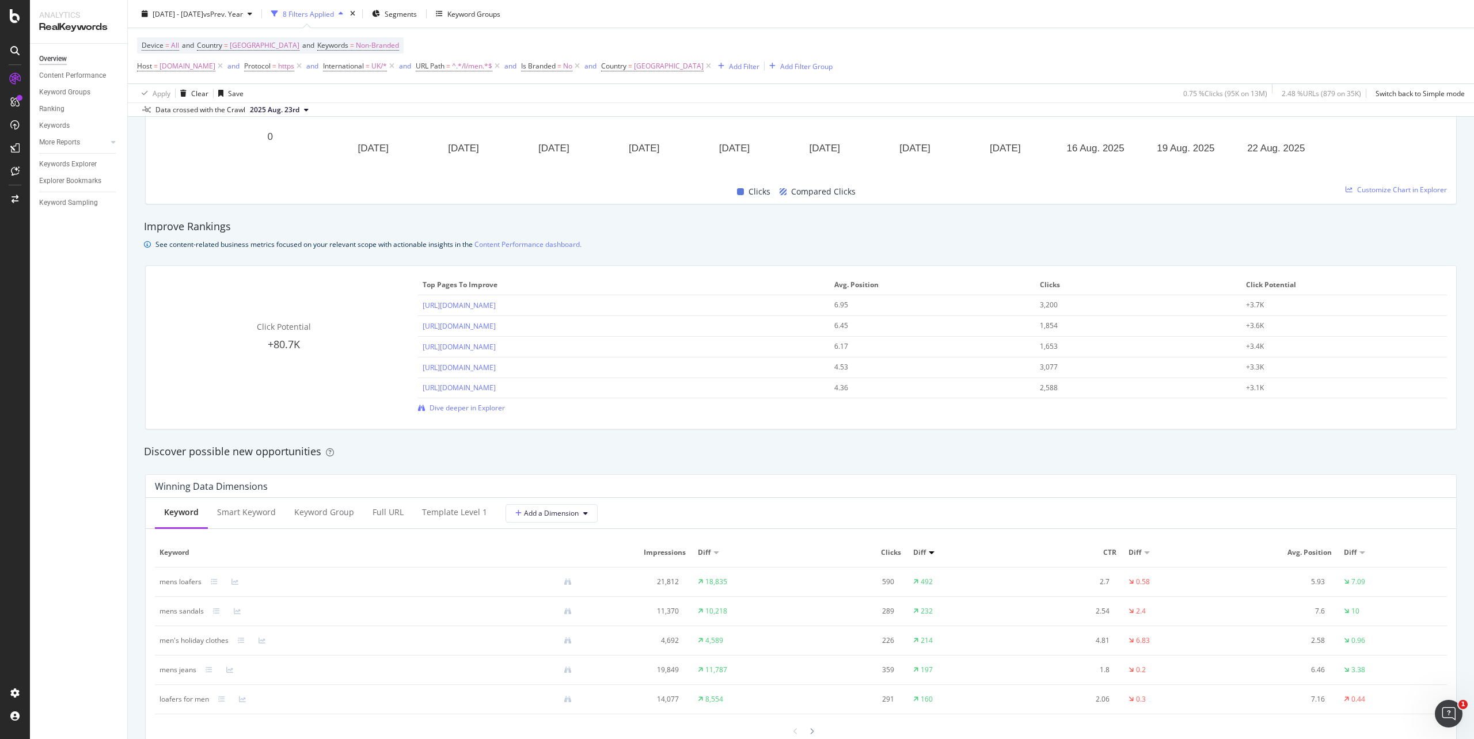
scroll to position [537, 0]
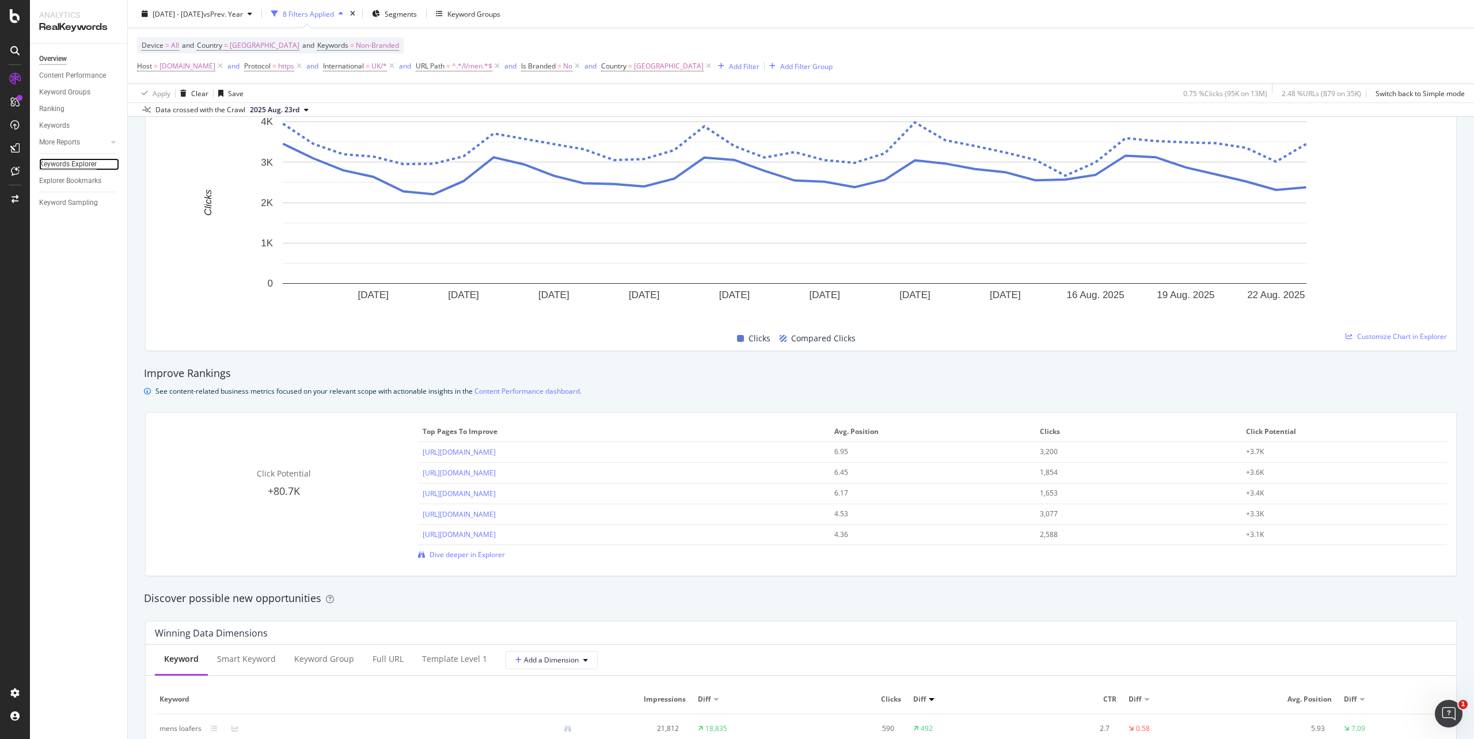
click at [82, 162] on div "Keywords Explorer" at bounding box center [68, 164] width 58 height 12
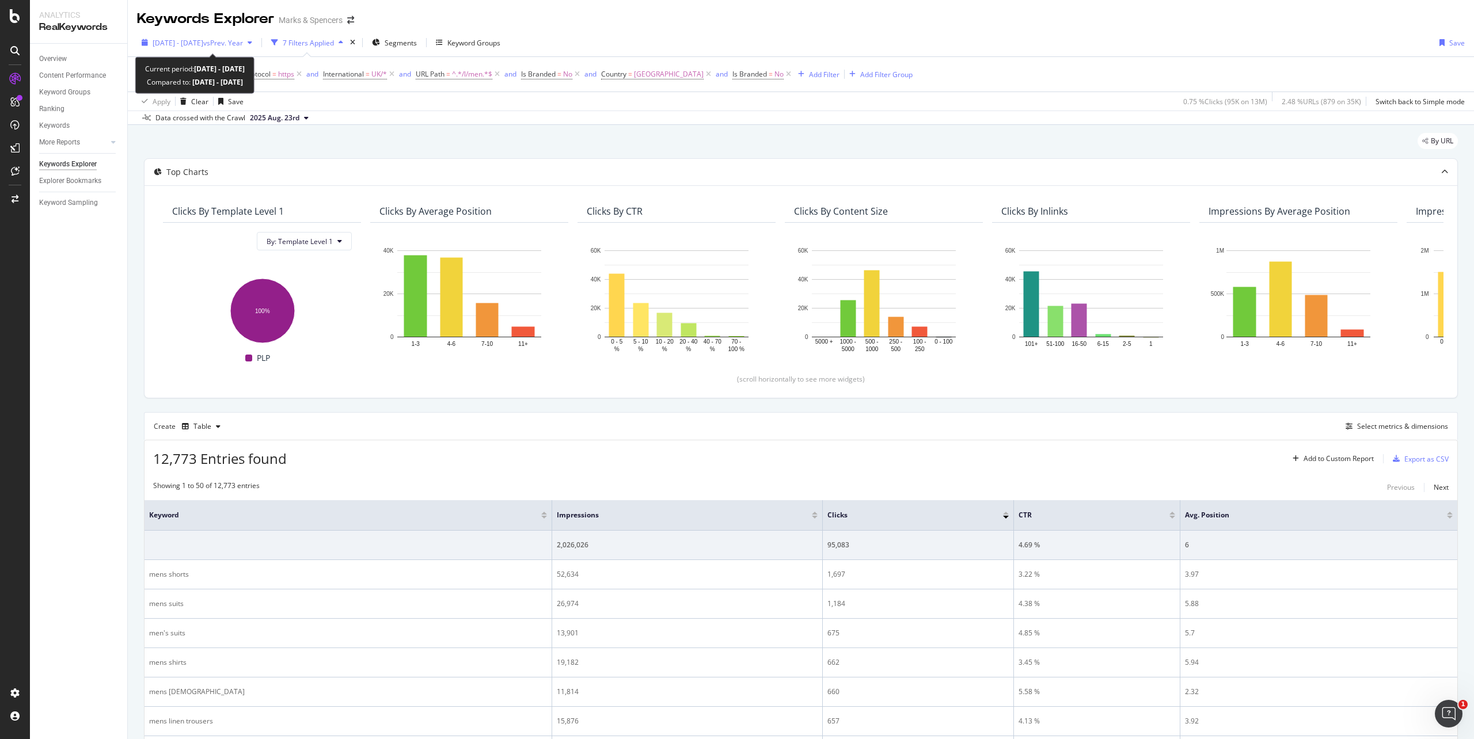
click at [154, 38] on span "[DATE] - [DATE]" at bounding box center [178, 43] width 51 height 10
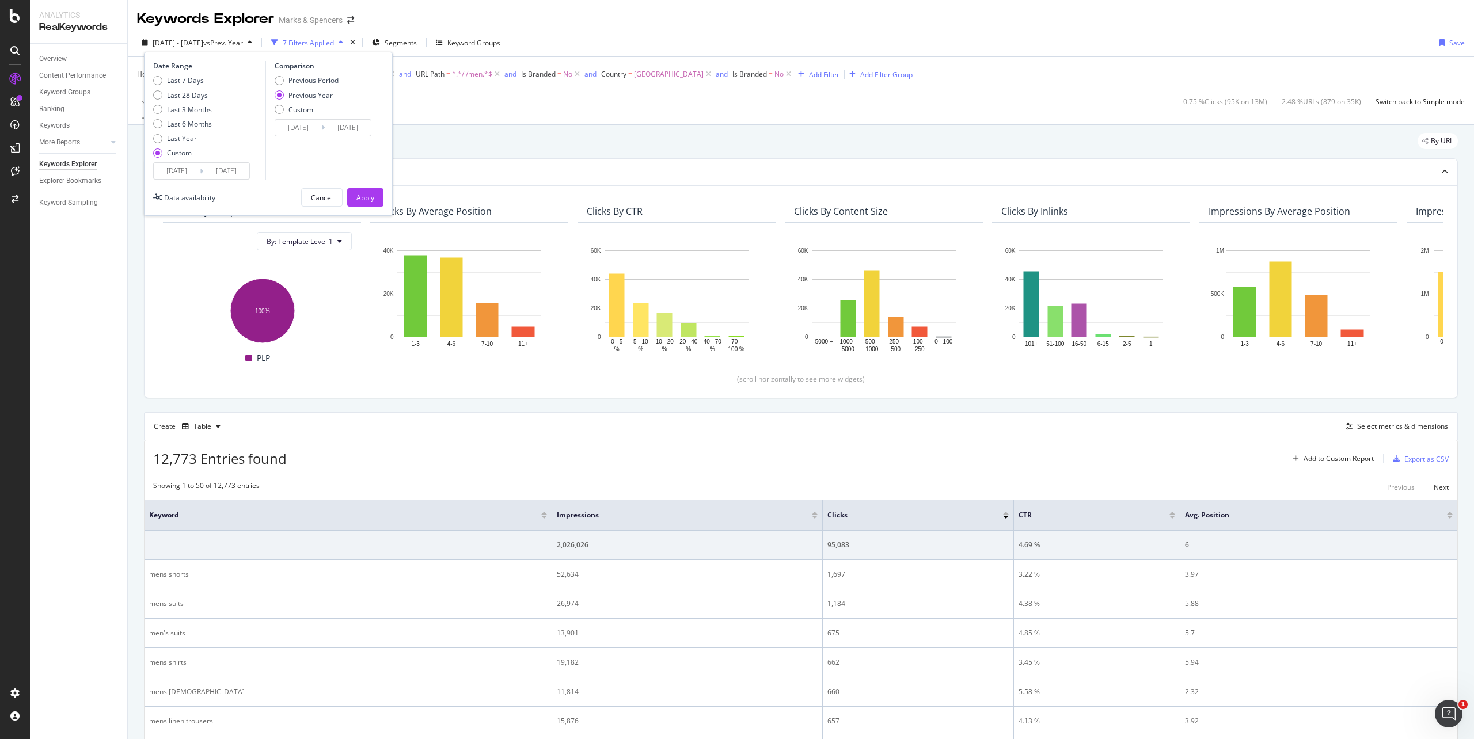
click at [193, 174] on input "[DATE]" at bounding box center [177, 171] width 46 height 16
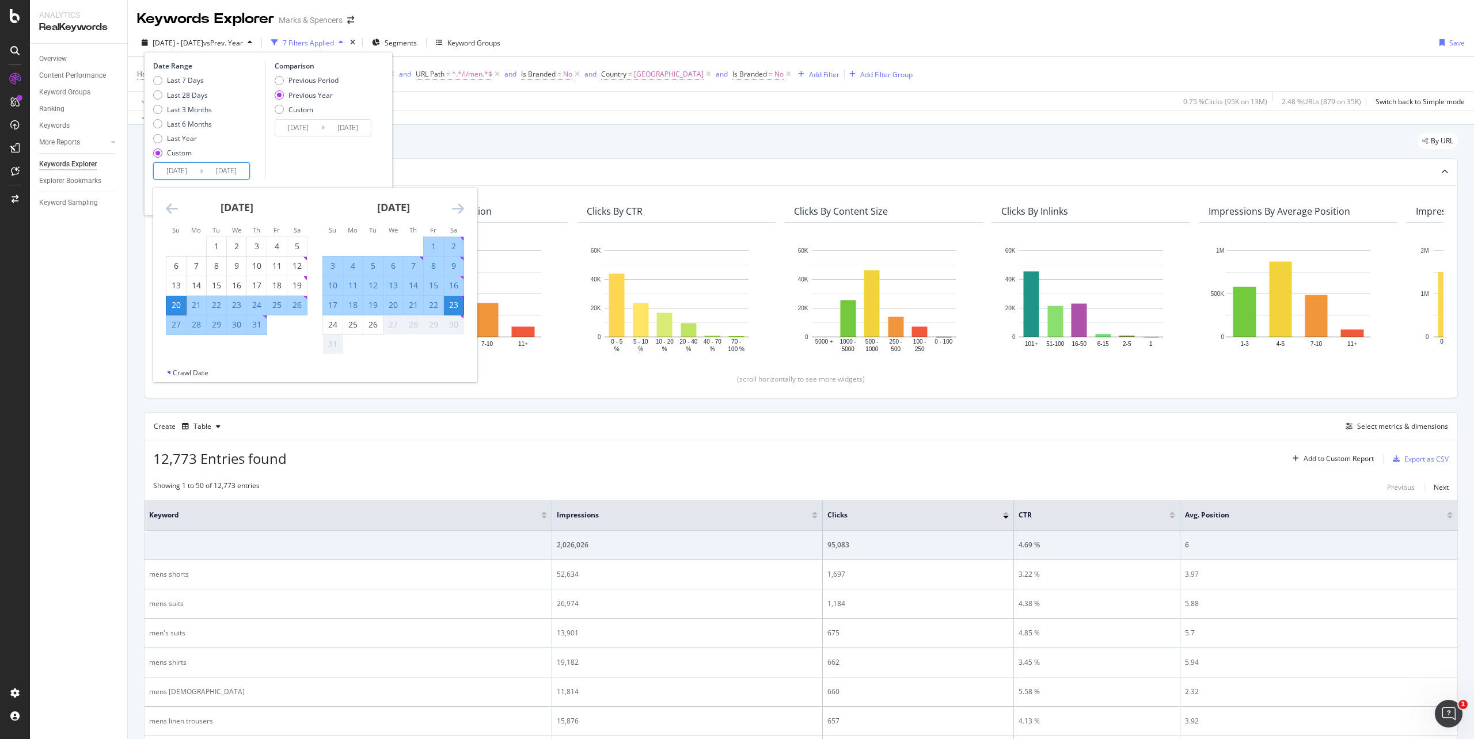
click at [562, 137] on div "By URL" at bounding box center [800, 145] width 1313 height 25
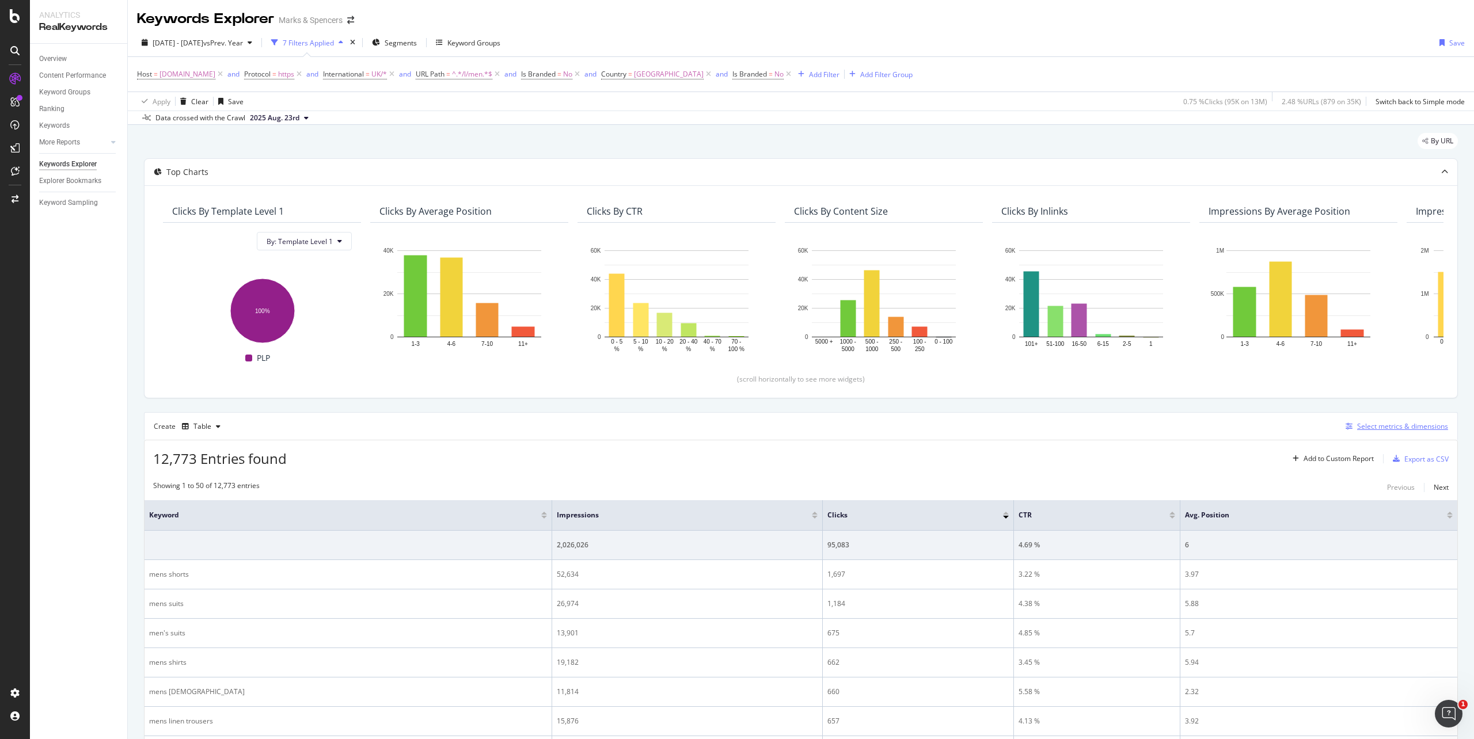
click at [1361, 422] on div "Select metrics & dimensions" at bounding box center [1402, 426] width 91 height 10
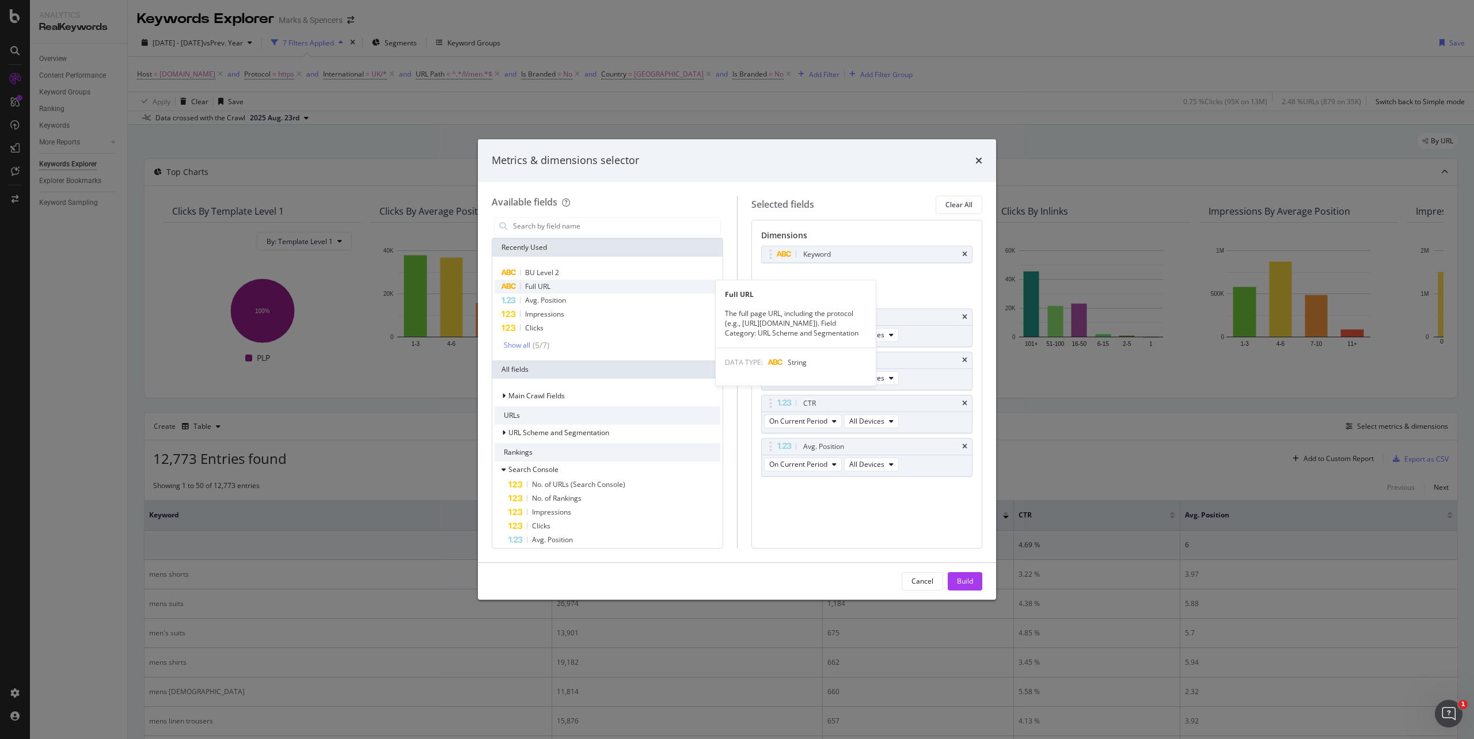
click at [544, 291] on div "Full URL" at bounding box center [607, 287] width 226 height 14
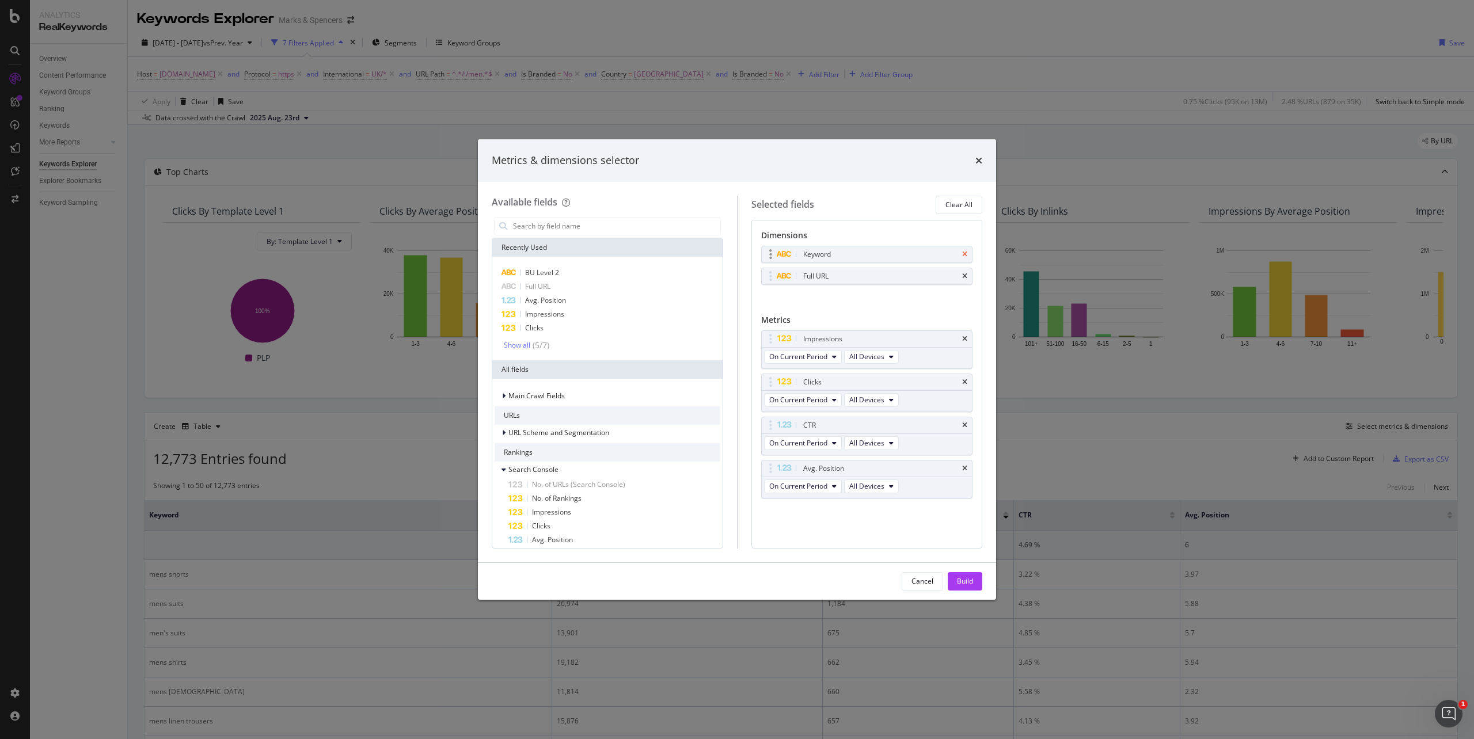
click at [962, 254] on icon "times" at bounding box center [964, 254] width 5 height 7
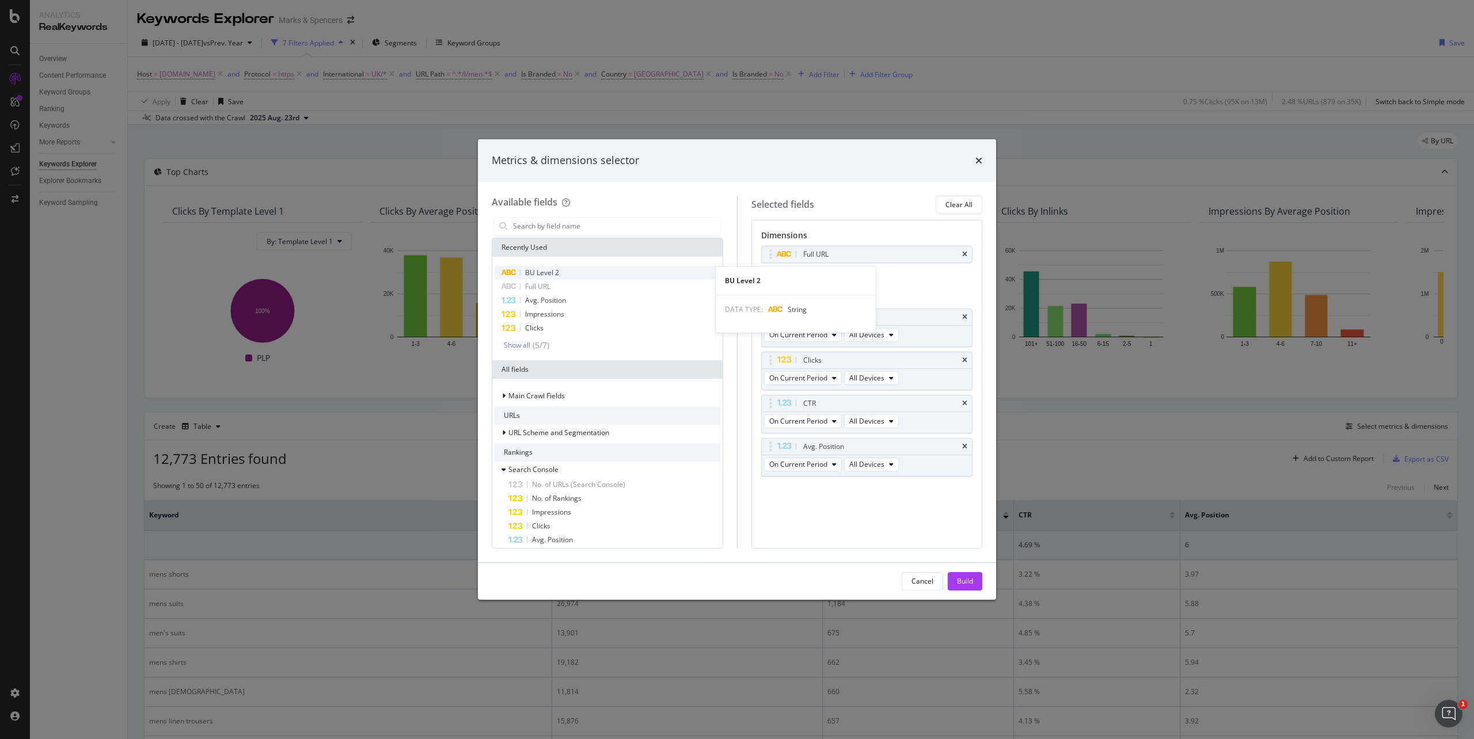
click at [536, 275] on span "BU Level 2" at bounding box center [542, 273] width 34 height 10
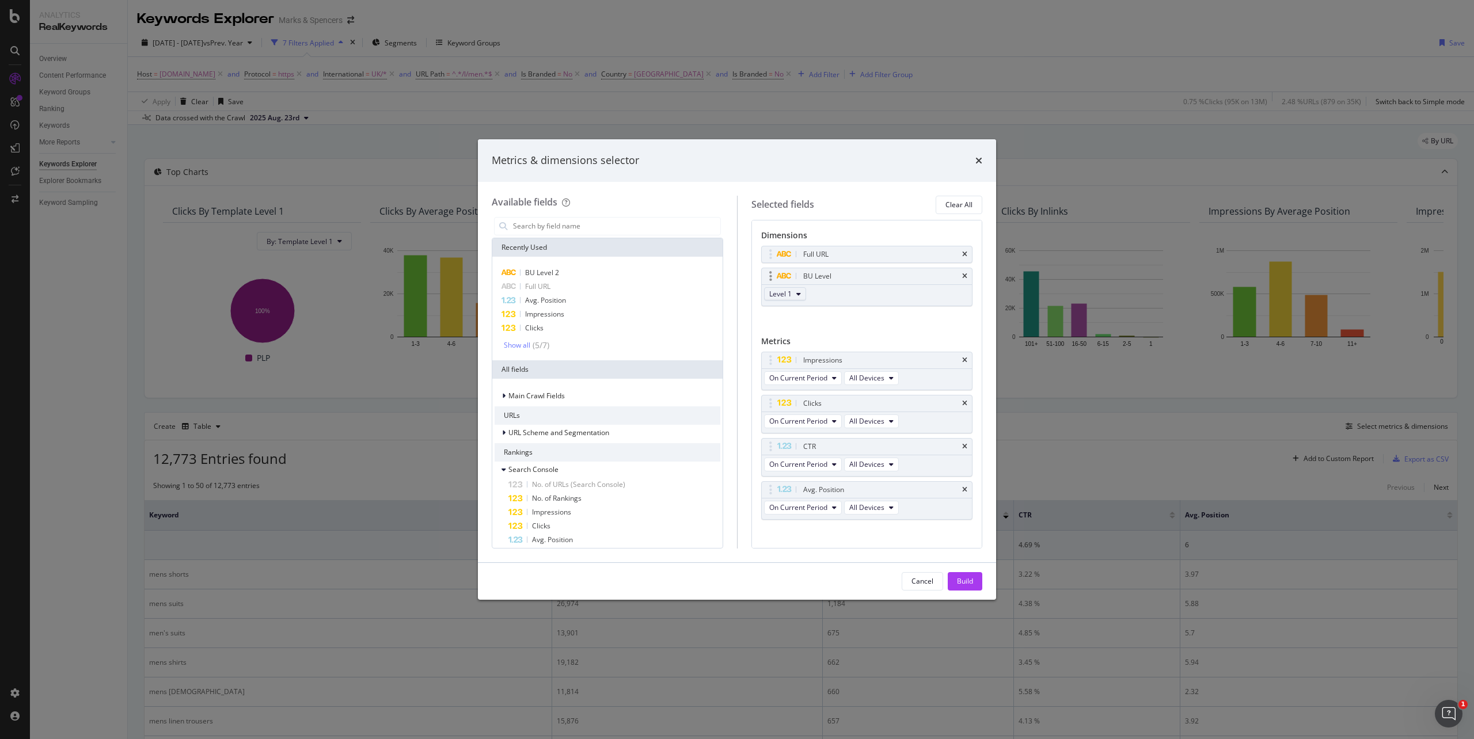
click at [800, 298] on icon "modal" at bounding box center [798, 294] width 5 height 7
click at [786, 332] on span "Level 2" at bounding box center [785, 337] width 23 height 10
click at [565, 330] on div "Clicks" at bounding box center [607, 328] width 226 height 14
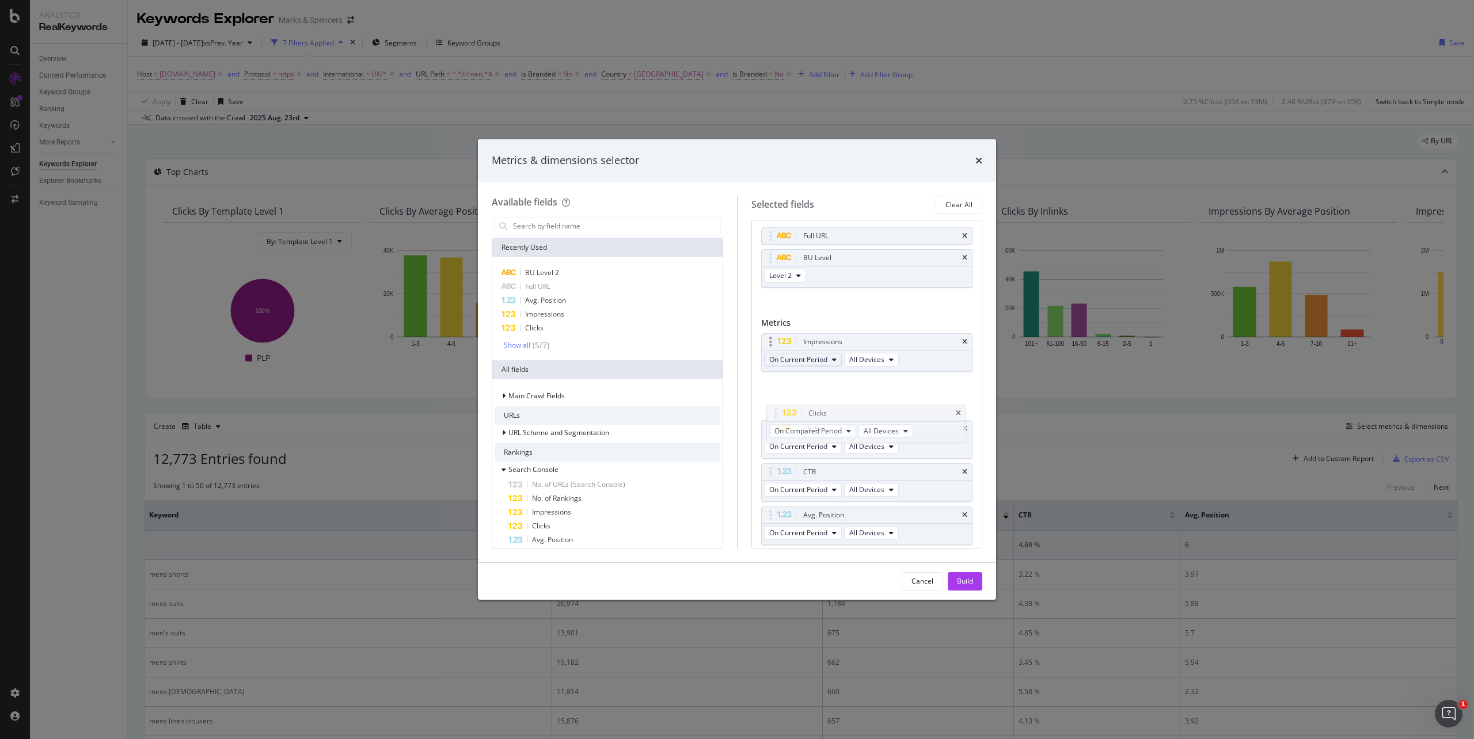
drag, startPoint x: 772, startPoint y: 519, endPoint x: 770, endPoint y: 353, distance: 165.2
click at [778, 416] on body "Analytics RealKeywords Overview Content Performance Keyword Groups Ranking Keyw…" at bounding box center [737, 369] width 1474 height 739
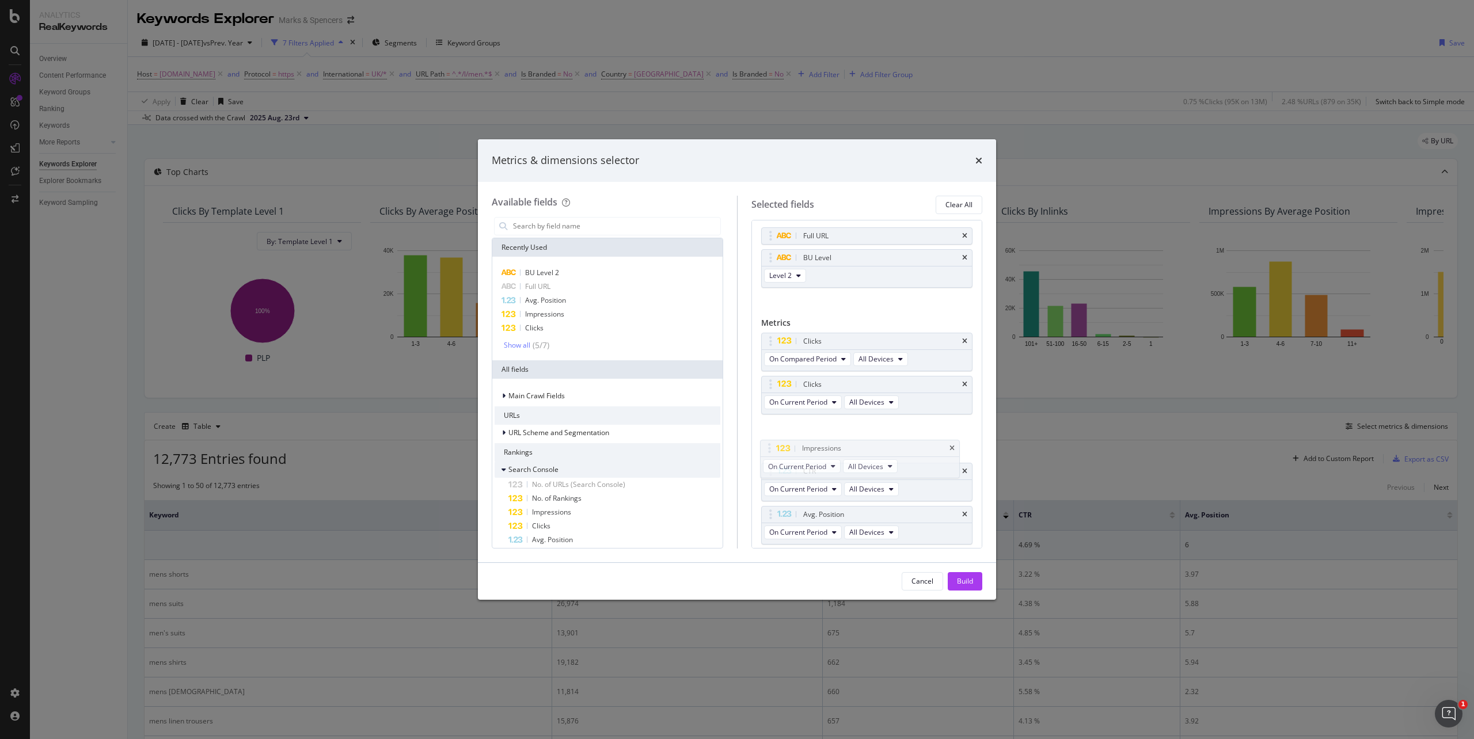
drag, startPoint x: 771, startPoint y: 346, endPoint x: 620, endPoint y: 471, distance: 196.3
click at [555, 508] on span "Impressions" at bounding box center [551, 512] width 39 height 10
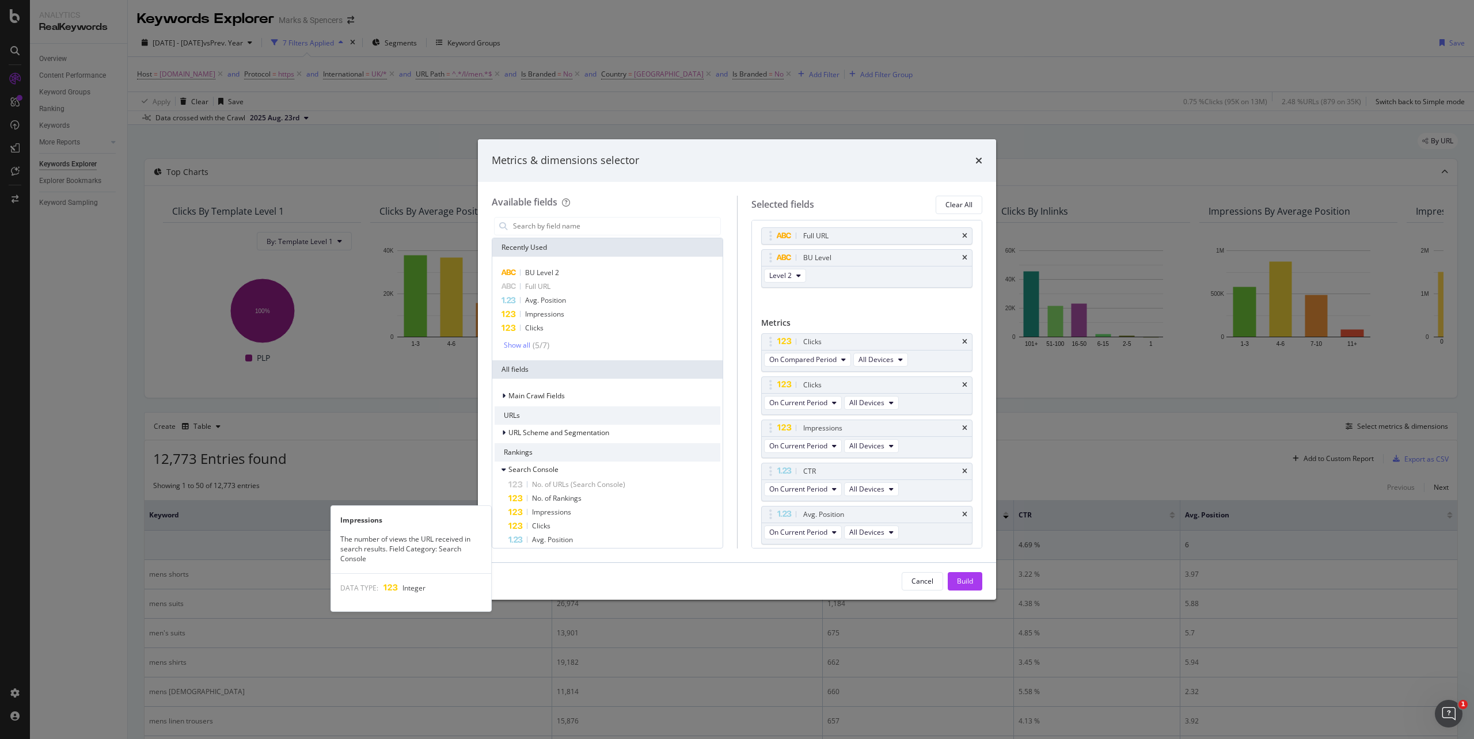
scroll to position [62, 0]
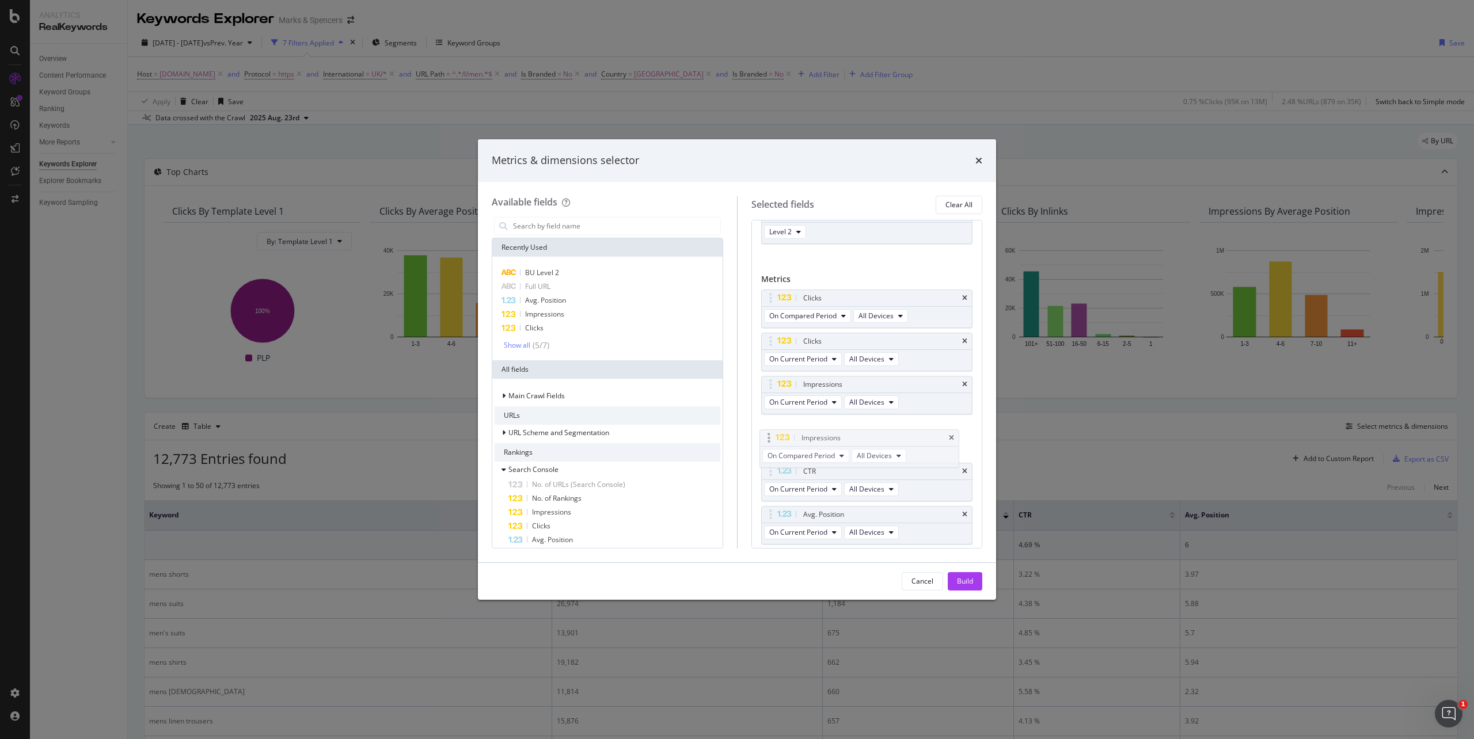
drag, startPoint x: 774, startPoint y: 517, endPoint x: 772, endPoint y: 436, distance: 80.6
click at [772, 436] on body "Analytics RealKeywords Overview Content Performance Keyword Groups Ranking Keyw…" at bounding box center [737, 369] width 1474 height 739
click at [962, 474] on icon "times" at bounding box center [964, 470] width 5 height 7
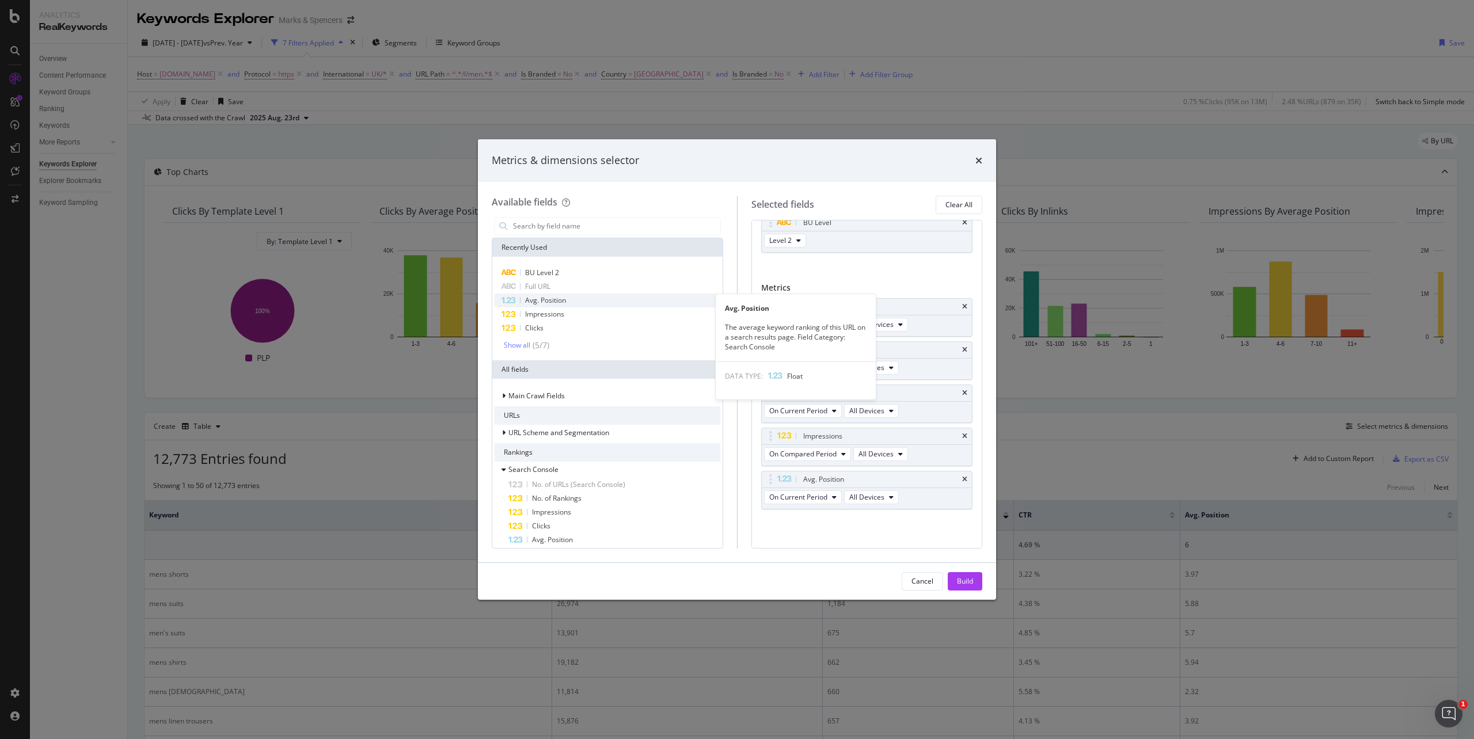
click at [544, 304] on span "Avg. Position" at bounding box center [545, 300] width 41 height 10
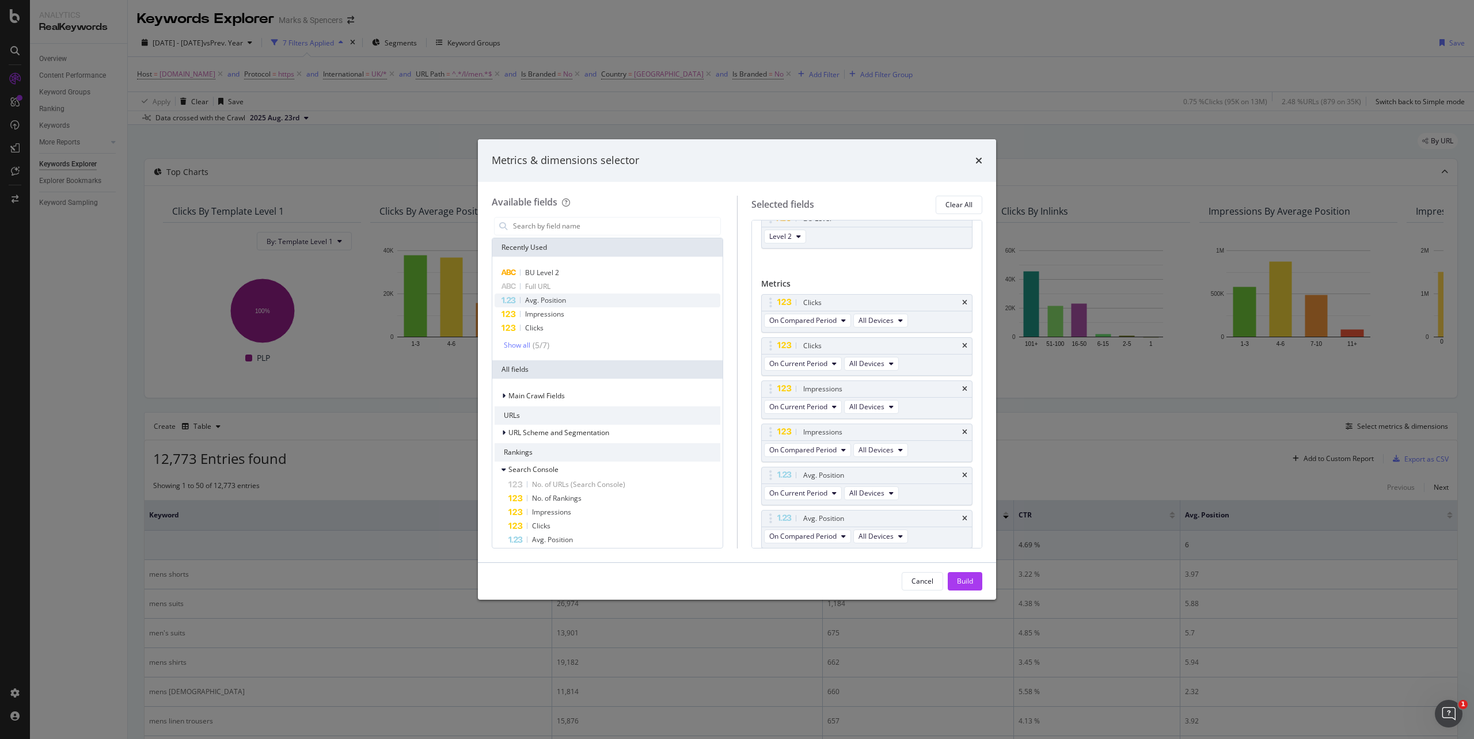
scroll to position [62, 0]
click at [818, 361] on span "On Current Period" at bounding box center [798, 359] width 58 height 10
click at [822, 440] on span "Diff. between Periods - Value" at bounding box center [829, 445] width 111 height 10
click at [827, 403] on span "On Current Period" at bounding box center [798, 402] width 58 height 10
click at [824, 486] on span "Diff. between Periods - Value" at bounding box center [829, 488] width 111 height 10
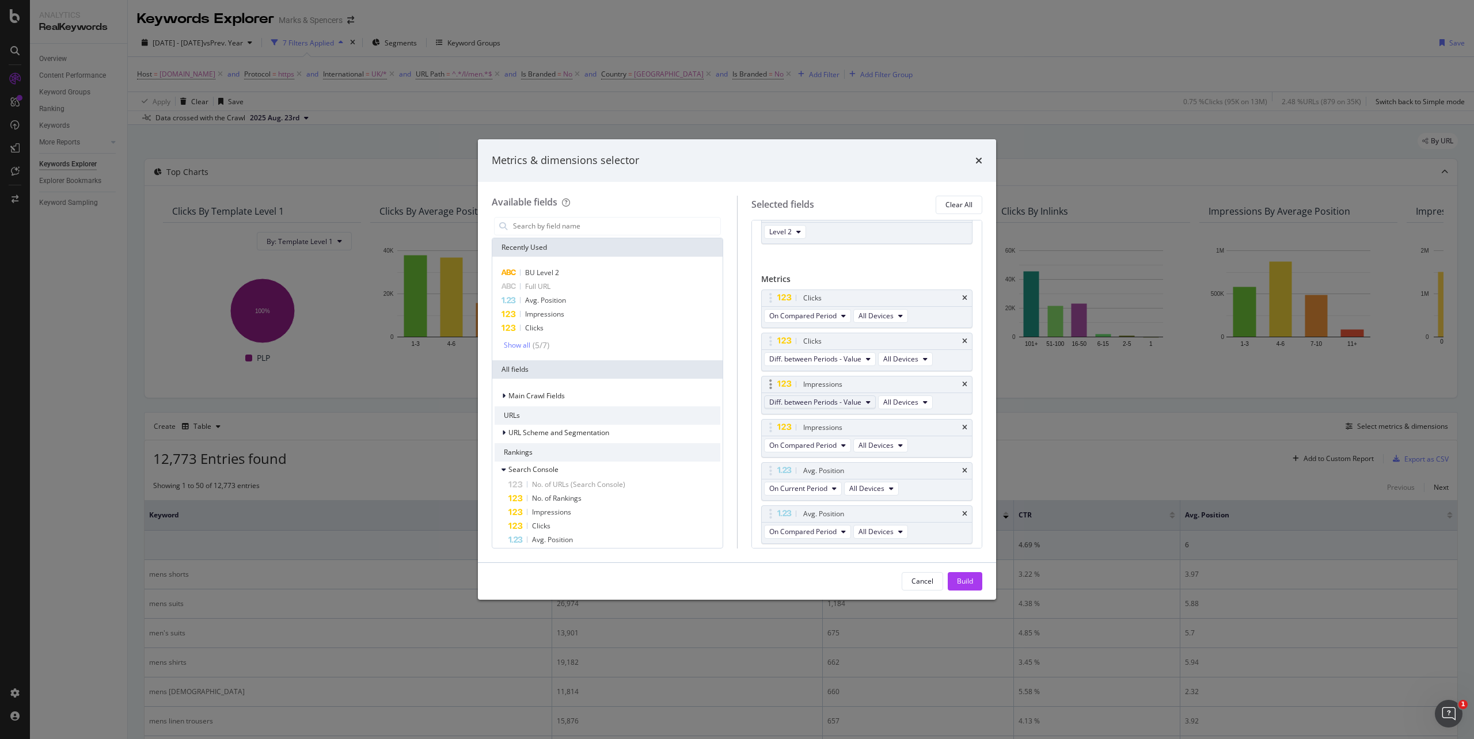
click at [814, 404] on span "Diff. between Periods - Value" at bounding box center [815, 402] width 92 height 10
click at [824, 427] on span "On Current Period" at bounding box center [829, 425] width 111 height 10
click at [832, 441] on button "On Compared Period" at bounding box center [807, 446] width 87 height 14
click at [824, 530] on span "Diff. between Periods - Value" at bounding box center [829, 532] width 111 height 10
click at [836, 530] on span "On Compared Period" at bounding box center [802, 532] width 67 height 10
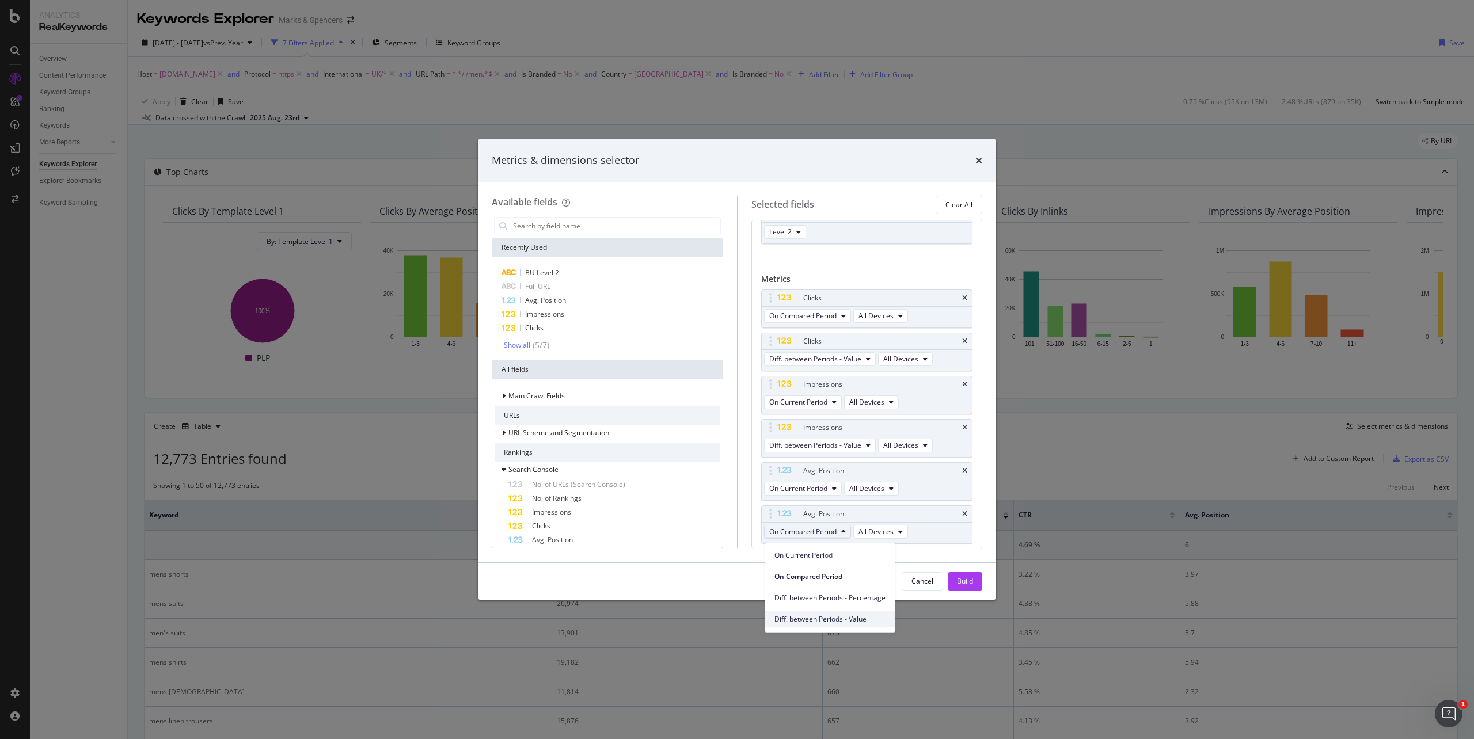
click at [831, 620] on span "Diff. between Periods - Value" at bounding box center [829, 619] width 111 height 10
click at [967, 577] on div "Build" at bounding box center [965, 581] width 16 height 10
